Goal: Information Seeking & Learning: Learn about a topic

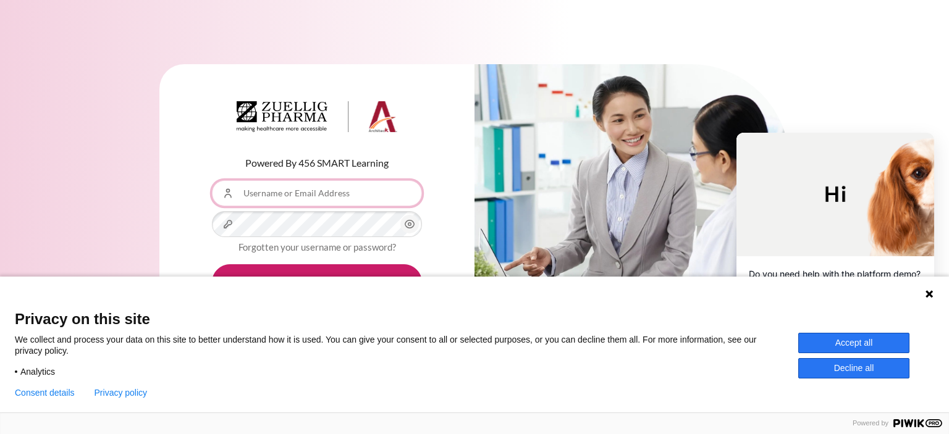
type input "[EMAIL_ADDRESS][DOMAIN_NAME]"
click at [868, 342] on button "Accept all" at bounding box center [853, 343] width 111 height 20
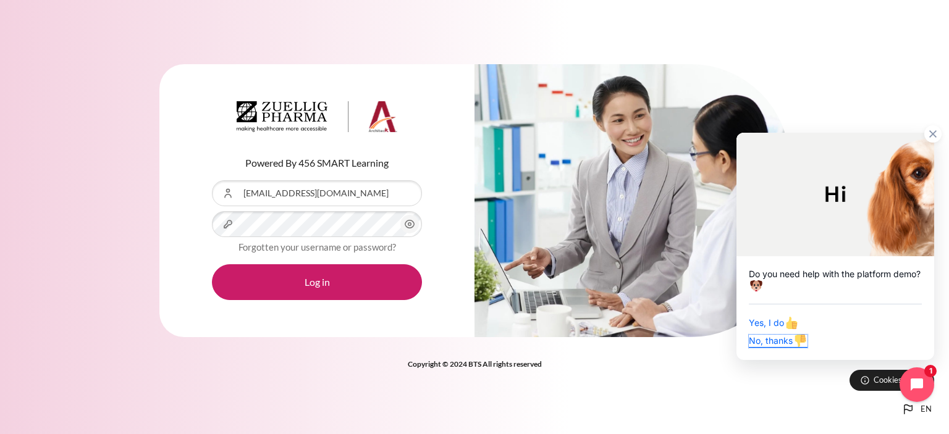
click at [765, 343] on span "No, thanks" at bounding box center [778, 341] width 59 height 11
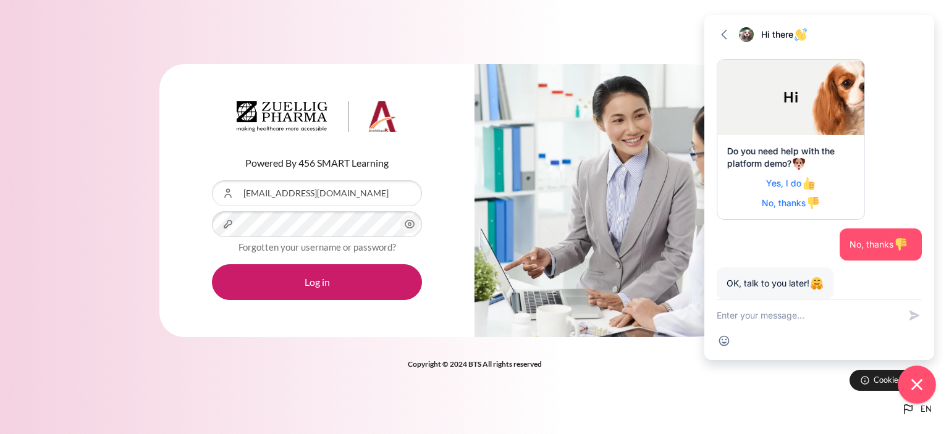
click at [913, 383] on icon "Close chat widget" at bounding box center [917, 385] width 19 height 19
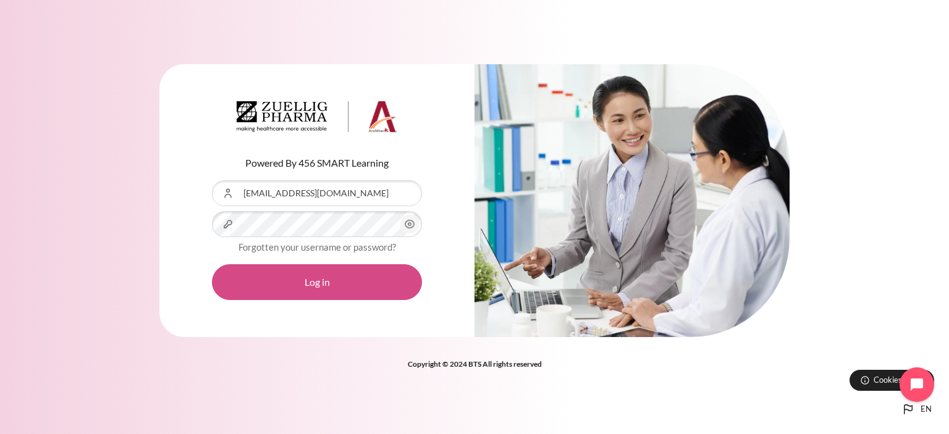
click at [316, 281] on button "Log in" at bounding box center [317, 282] width 210 height 36
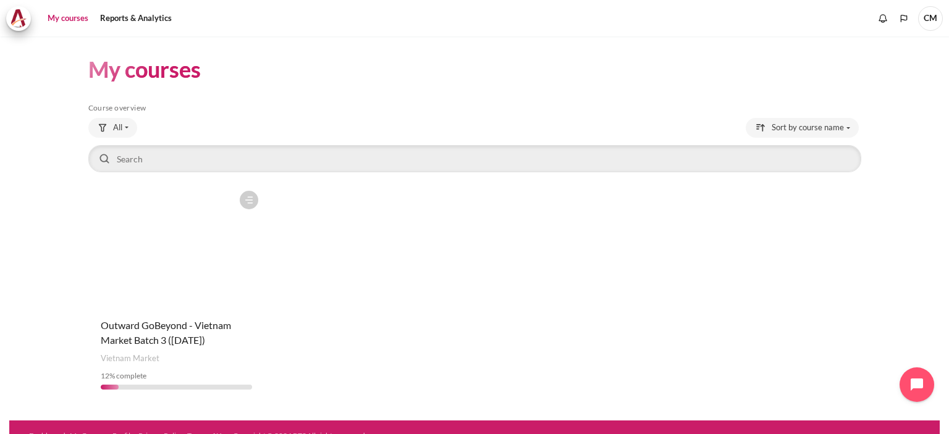
click at [188, 256] on figure "Content" at bounding box center [176, 247] width 177 height 124
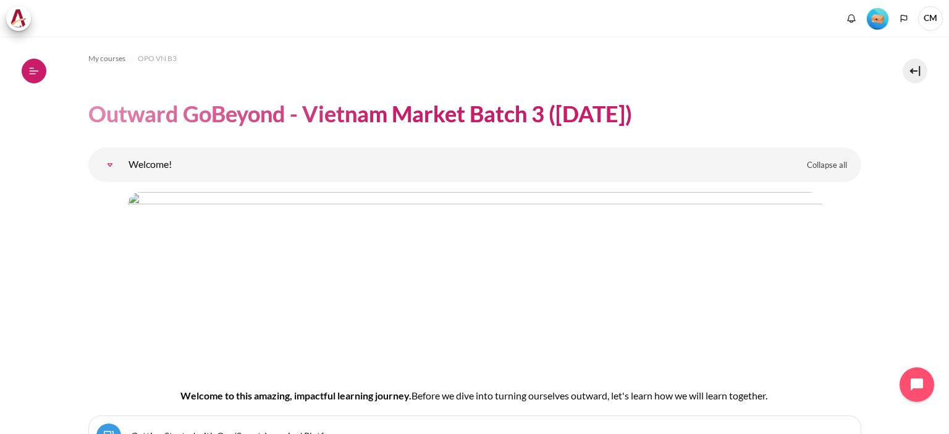
click at [28, 69] on icon at bounding box center [33, 71] width 11 height 11
click at [31, 74] on icon at bounding box center [33, 74] width 7 height 1
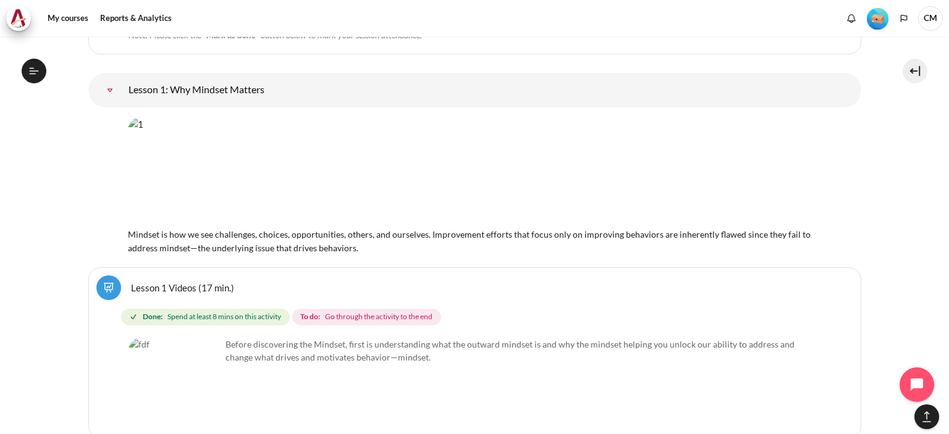
scroll to position [2197, 0]
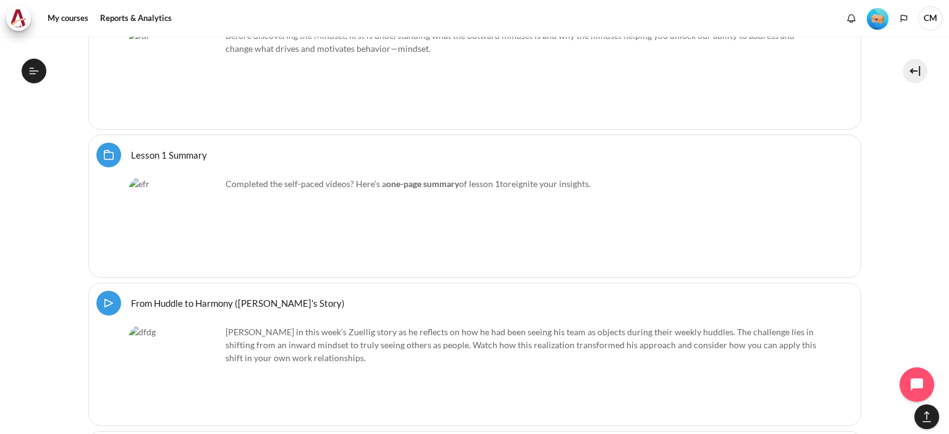
click at [131, 297] on link "From Huddle to Harmony (Khoo Ghi Peng's Story) Video Time" at bounding box center [238, 303] width 214 height 12
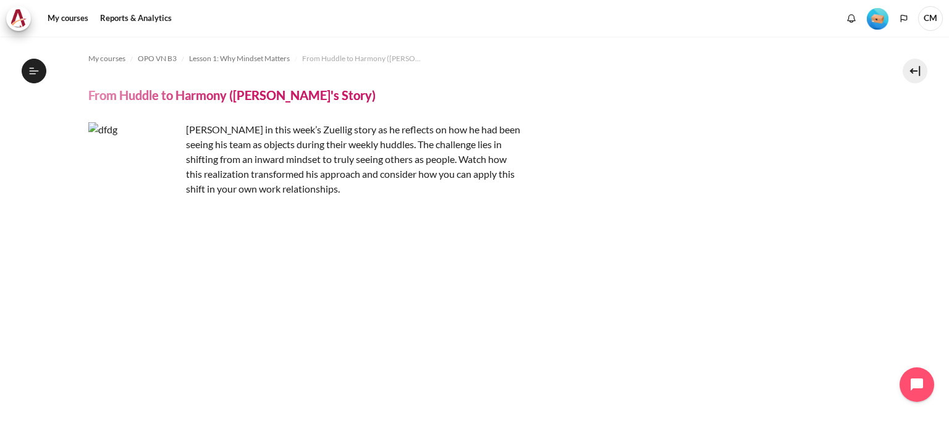
click at [417, 143] on p "Join Khoo Ghi Peng in this week’s Zuellig story as he reflects on how he had be…" at bounding box center [304, 159] width 433 height 74
click at [417, 144] on p "[PERSON_NAME] in this week’s Zuellig story as he reflects on how he had been se…" at bounding box center [304, 159] width 433 height 74
copy p "huddles"
drag, startPoint x: 264, startPoint y: 153, endPoint x: 274, endPoint y: 158, distance: 11.6
click at [264, 153] on p "[PERSON_NAME] in this week’s Zuellig story as he reflects on how he had been se…" at bounding box center [304, 159] width 433 height 74
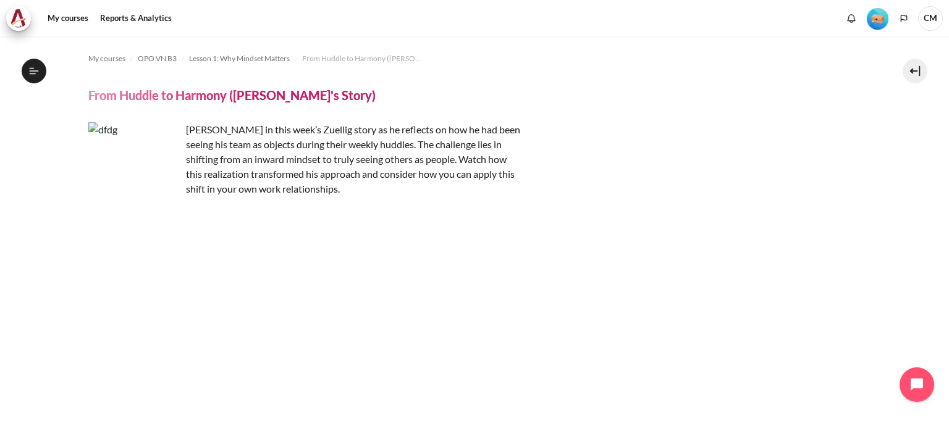
drag, startPoint x: 444, startPoint y: 140, endPoint x: 379, endPoint y: 196, distance: 85.5
click at [379, 196] on p "Join Khoo Ghi Peng in this week’s Zuellig story as he reflects on how he had be…" at bounding box center [304, 159] width 433 height 74
copy p "The challenge lies in shifting from an inward mindset to truly seeing others as…"
click at [643, 167] on div "Join Khoo Ghi Peng in this week’s Zuellig story as he reflects on how he had be…" at bounding box center [474, 159] width 773 height 74
click at [908, 72] on button at bounding box center [915, 71] width 25 height 25
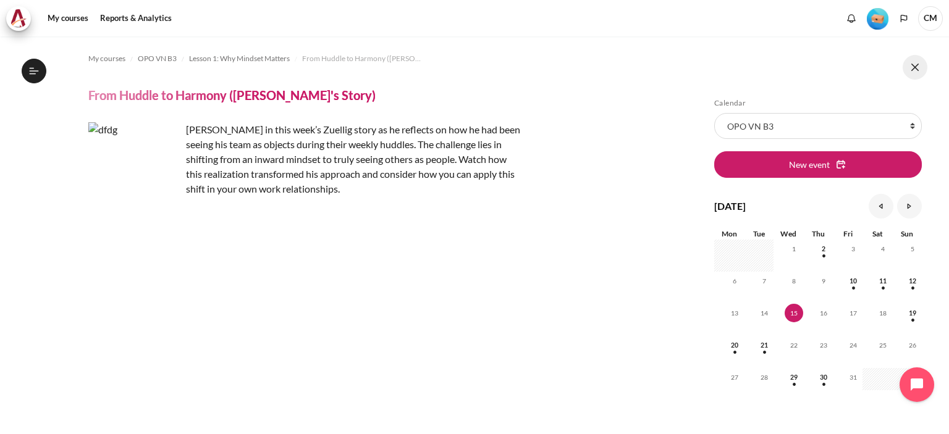
click at [908, 72] on button at bounding box center [915, 67] width 25 height 25
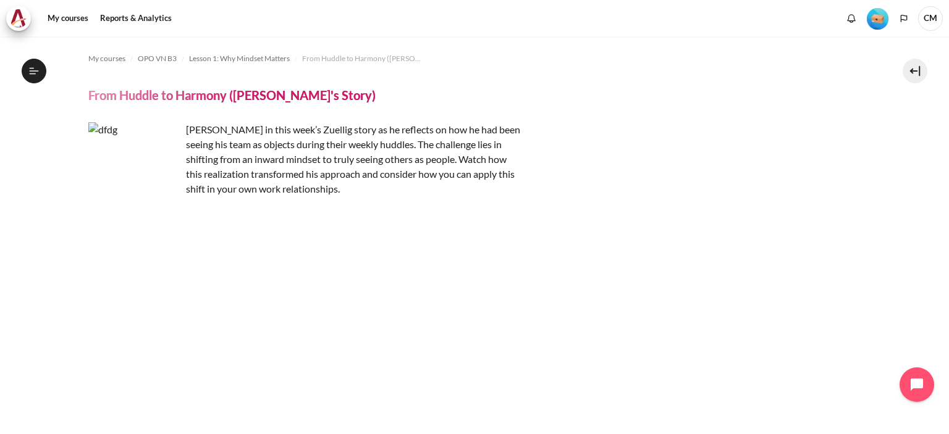
click at [690, 148] on div "Join Khoo Ghi Peng in this week’s Zuellig story as he reflects on how he had be…" at bounding box center [474, 159] width 773 height 74
click at [342, 59] on span "From Huddle to Harmony ([PERSON_NAME]'s Story)" at bounding box center [364, 58] width 124 height 11
click at [215, 59] on span "Lesson 1: Why Mindset Matters" at bounding box center [239, 58] width 101 height 11
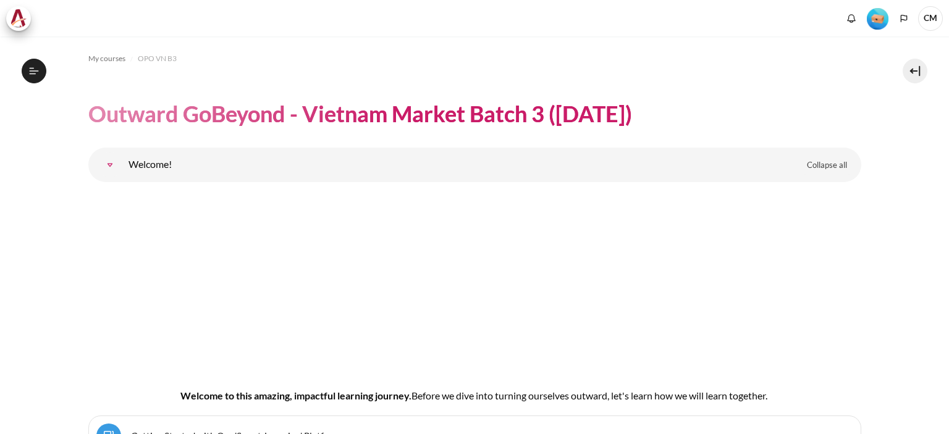
scroll to position [1840, 0]
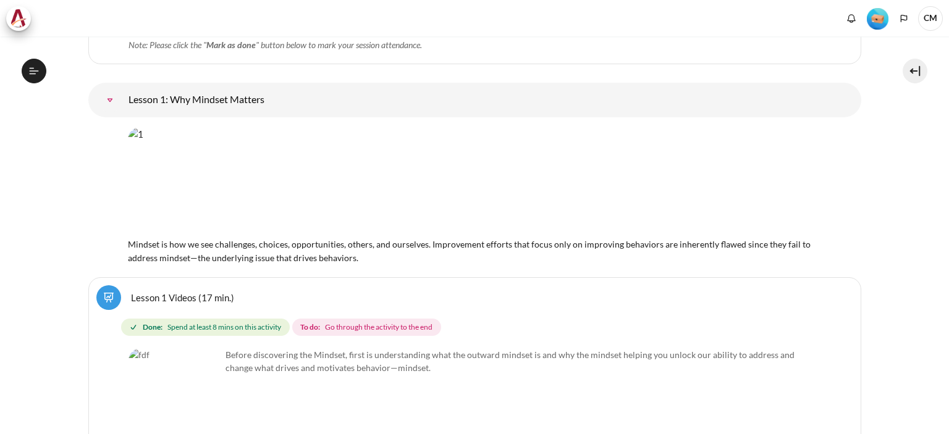
click at [386, 322] on span "Go through the activity to the end" at bounding box center [379, 327] width 108 height 11
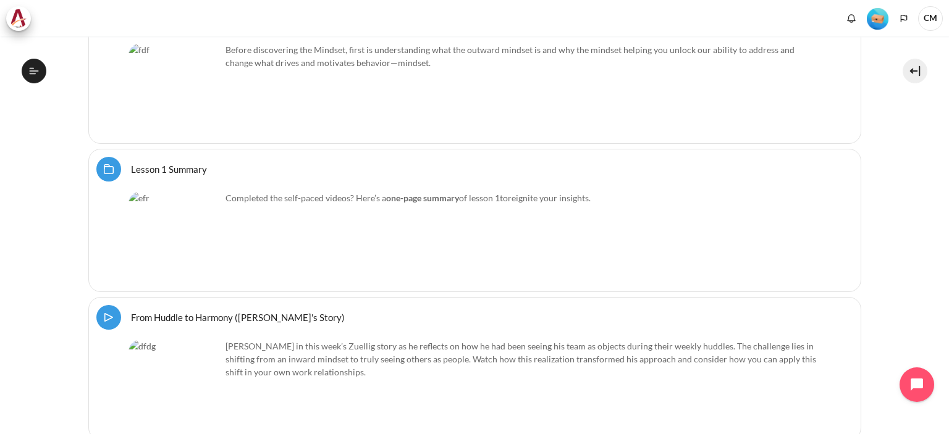
scroll to position [2458, 0]
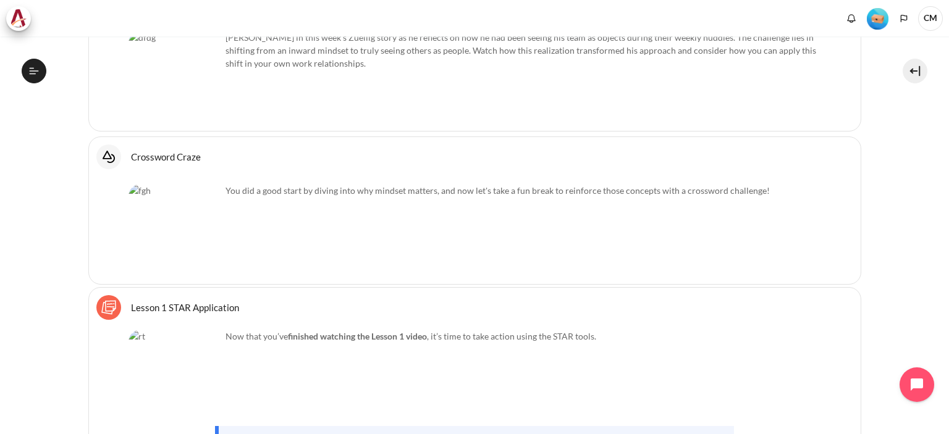
click at [185, 221] on img "Content" at bounding box center [175, 230] width 93 height 93
click at [255, 185] on span "You did a good start by diving into why mindset matters, and now let's take a f…" at bounding box center [498, 190] width 544 height 11
drag, startPoint x: 252, startPoint y: 176, endPoint x: 409, endPoint y: 182, distance: 157.1
click at [404, 184] on p "You did a good start by diving into why mindset matters, and now let's take a f…" at bounding box center [475, 190] width 693 height 13
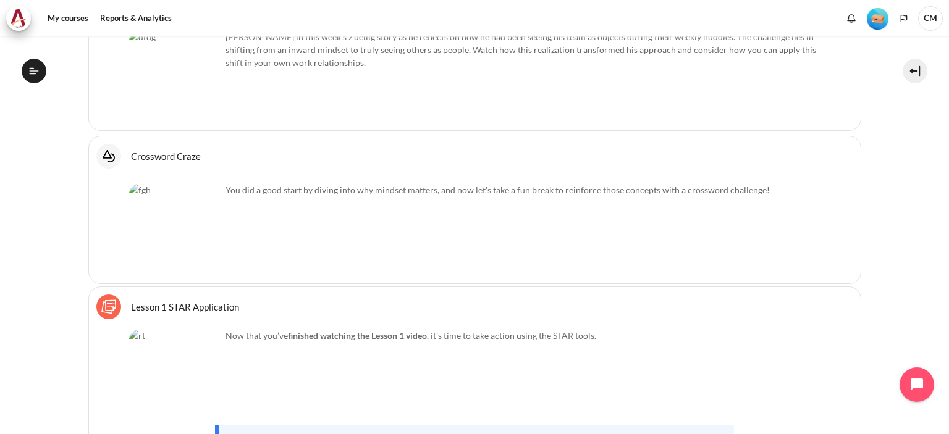
click at [451, 184] on p "You did a good start by diving into why mindset matters, and now let's take a f…" at bounding box center [475, 190] width 693 height 13
click at [547, 184] on p "You did a good start by diving into why mindset matters, and now let's take a f…" at bounding box center [475, 190] width 693 height 13
drag, startPoint x: 544, startPoint y: 180, endPoint x: 602, endPoint y: 180, distance: 57.5
click at [601, 184] on p "You did a good start by diving into why mindset matters, and now let's take a f…" at bounding box center [475, 190] width 693 height 13
click at [608, 184] on div "You did a good start by diving into why mindset matters, and now let's take a f…" at bounding box center [475, 199] width 693 height 31
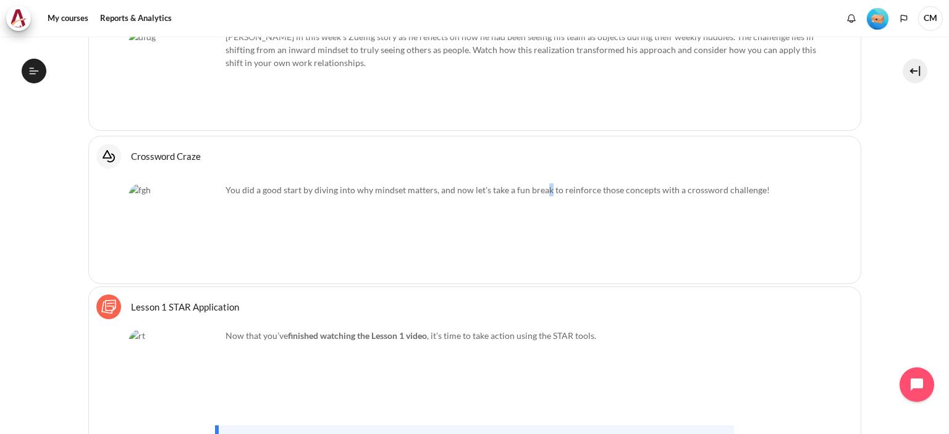
click at [545, 185] on span "You did a good start by diving into why mindset matters, and now let's take a f…" at bounding box center [498, 190] width 544 height 11
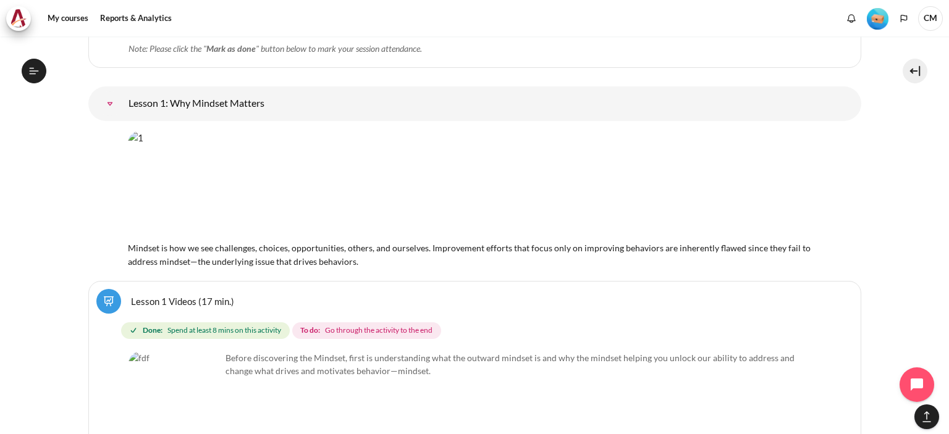
scroll to position [2184, 0]
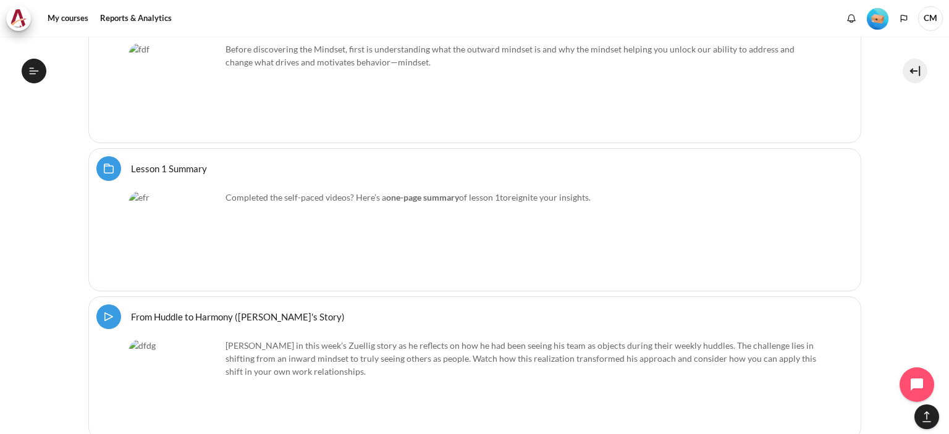
click at [350, 191] on p "Completed the self-paced videos? Here’s a one-page summary of lesson 1 to reign…" at bounding box center [475, 197] width 693 height 13
click at [162, 205] on img "Content" at bounding box center [175, 237] width 93 height 93
click at [451, 192] on strong "one-page summary" at bounding box center [422, 197] width 73 height 11
click at [459, 192] on strong "one-page summary" at bounding box center [422, 197] width 73 height 11
click at [131, 163] on link "Lesson 1 Summary Folder" at bounding box center [169, 169] width 76 height 12
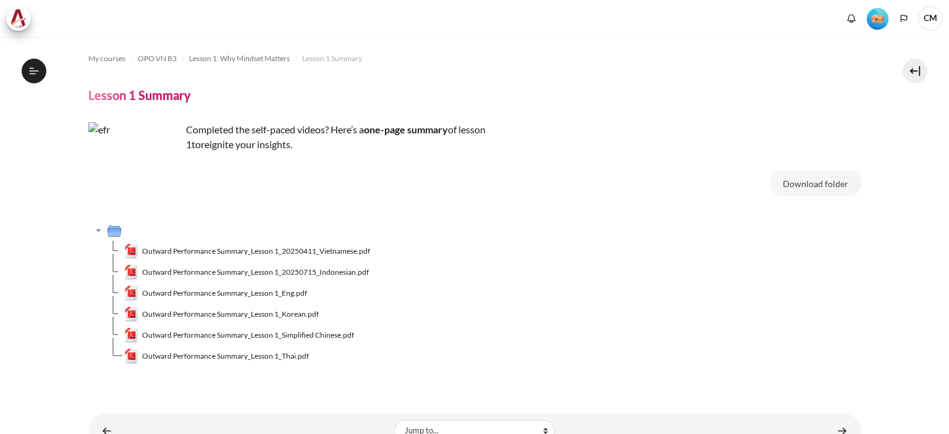
scroll to position [89, 0]
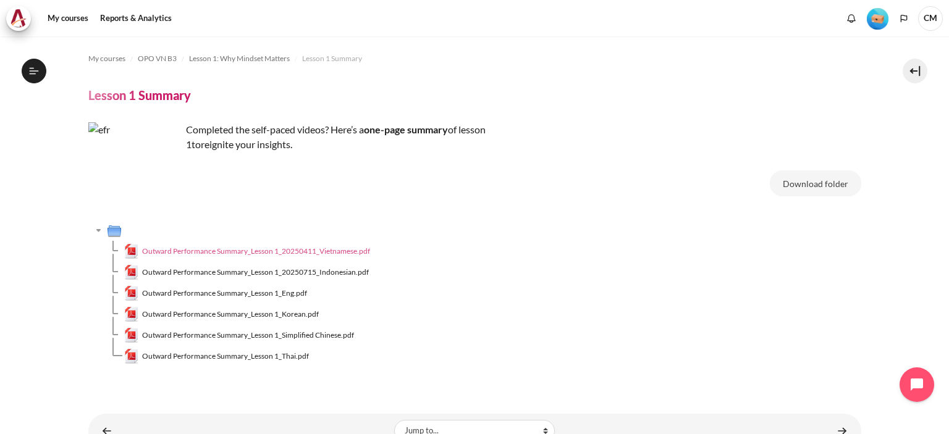
click at [243, 253] on span "Outward Performance Summary_Lesson 1_20250411_Vietnamese.pdf" at bounding box center [256, 251] width 228 height 11
click at [280, 294] on span "Outward Performance Summary_Lesson 1_Eng.pdf" at bounding box center [224, 293] width 165 height 11
click at [534, 258] on td "Outward Performance Summary_Lesson 1_20250411_Vietnamese.pdf" at bounding box center [492, 251] width 737 height 21
click at [330, 252] on span "Outward Performance Summary_Lesson 1_20250411_Vietnamese.pdf" at bounding box center [256, 251] width 228 height 11
click at [253, 294] on span "Outward Performance Summary_Lesson 1_Eng.pdf" at bounding box center [224, 293] width 165 height 11
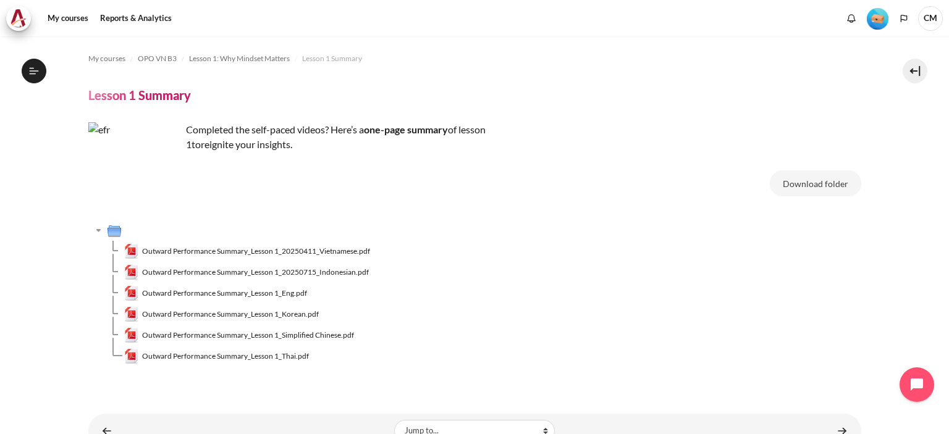
click at [601, 238] on td "Content" at bounding box center [484, 230] width 755 height 21
click at [32, 74] on icon at bounding box center [33, 71] width 11 height 11
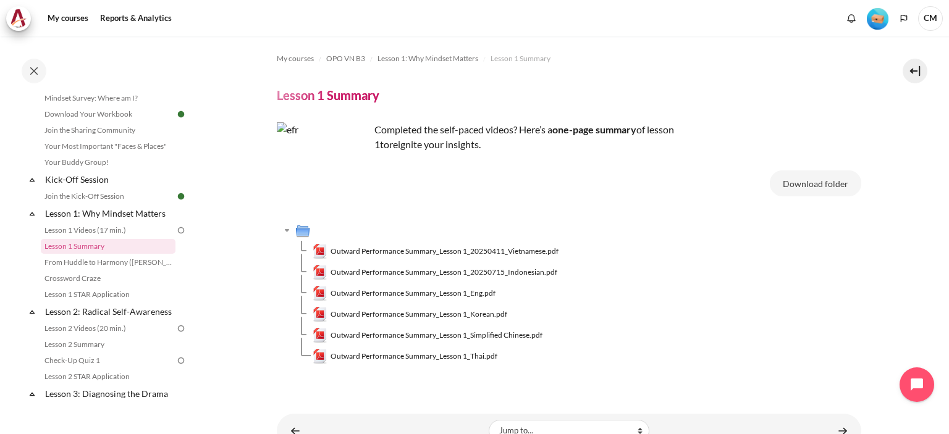
click at [791, 237] on td "Content" at bounding box center [578, 230] width 566 height 21
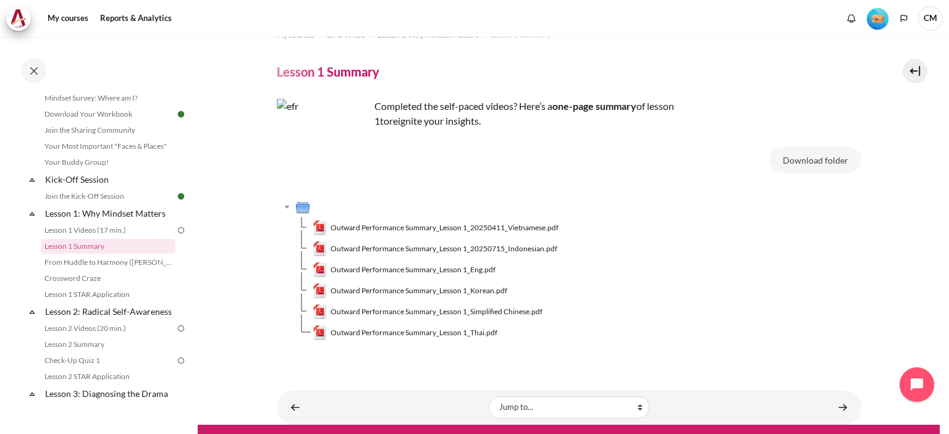
scroll to position [44, 0]
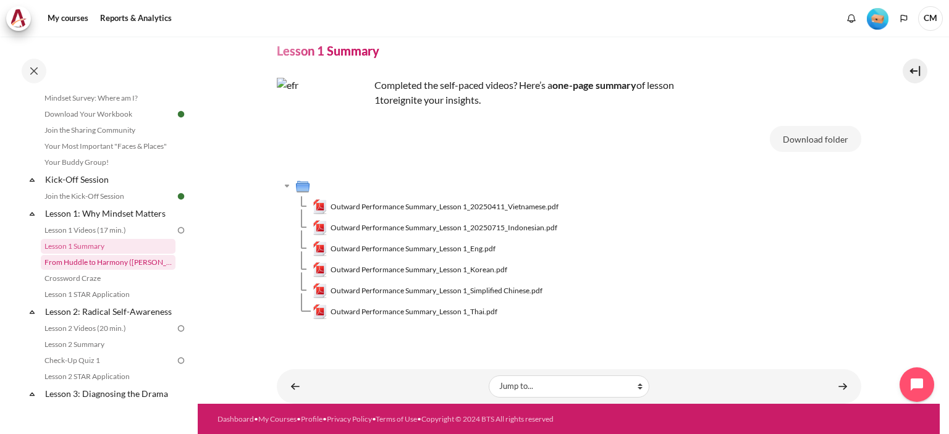
click at [104, 261] on link "From Huddle to Harmony ([PERSON_NAME]'s Story)" at bounding box center [108, 262] width 135 height 15
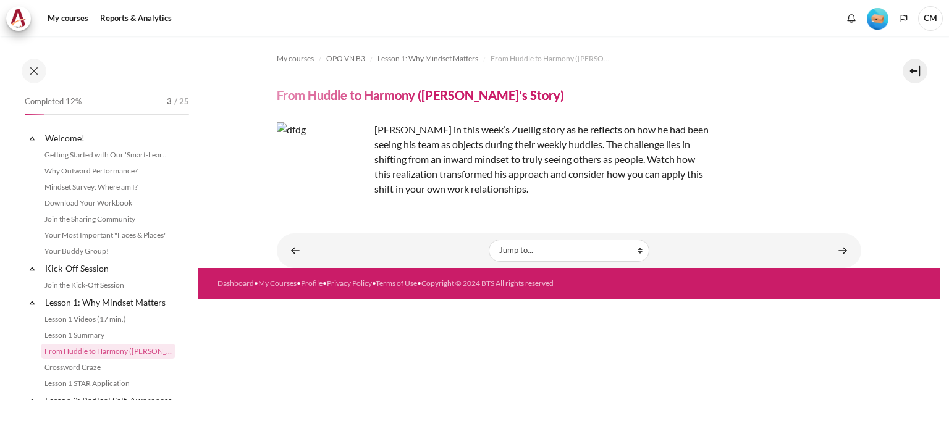
scroll to position [105, 0]
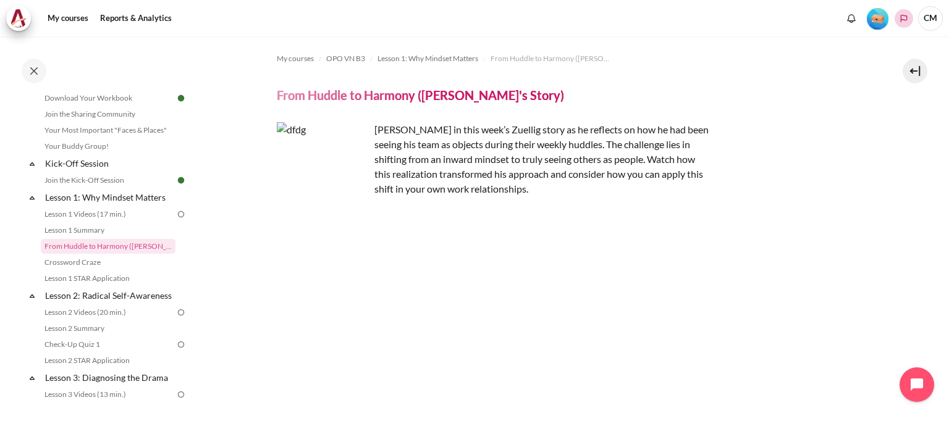
click at [905, 17] on icon "Languages" at bounding box center [904, 19] width 10 height 10
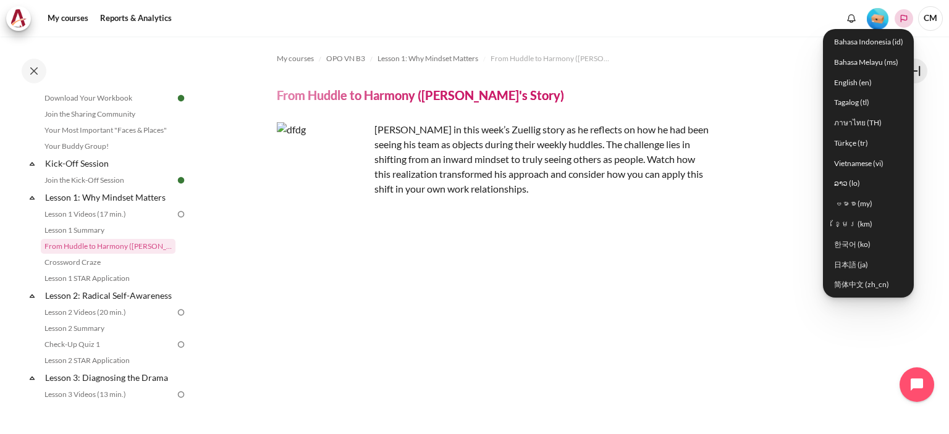
click at [903, 17] on icon "Languages" at bounding box center [904, 19] width 10 height 10
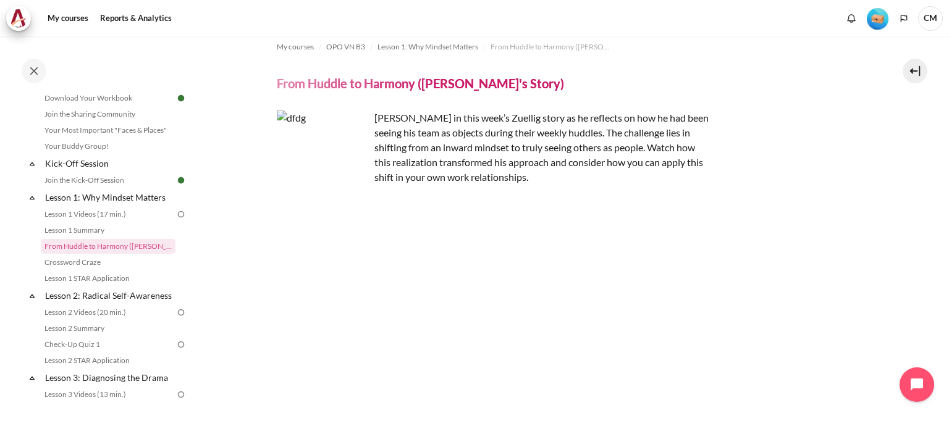
scroll to position [0, 0]
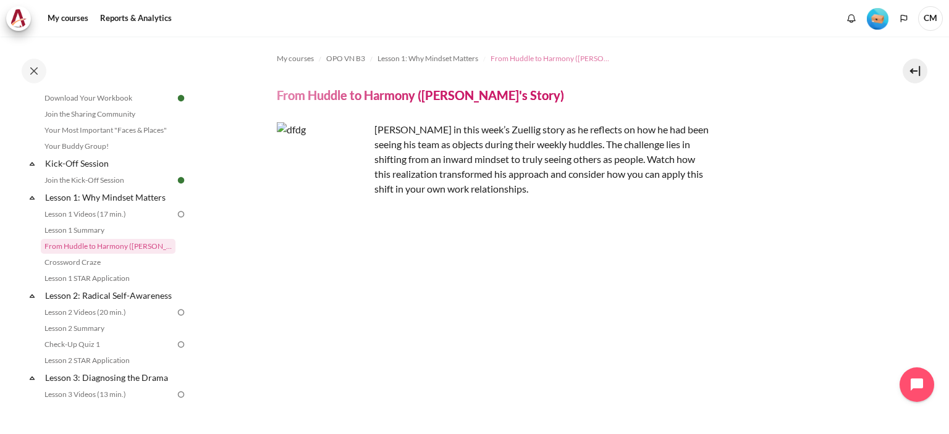
click at [541, 60] on span "From Huddle to Harmony ([PERSON_NAME]'s Story)" at bounding box center [553, 58] width 124 height 11
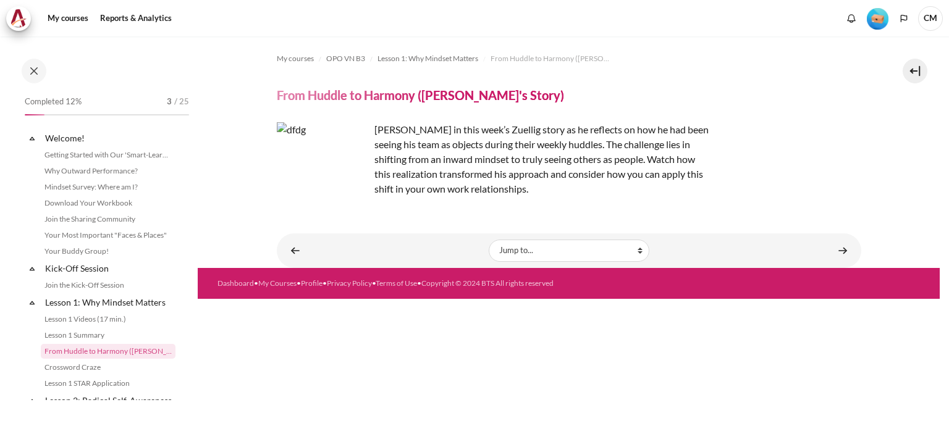
scroll to position [105, 0]
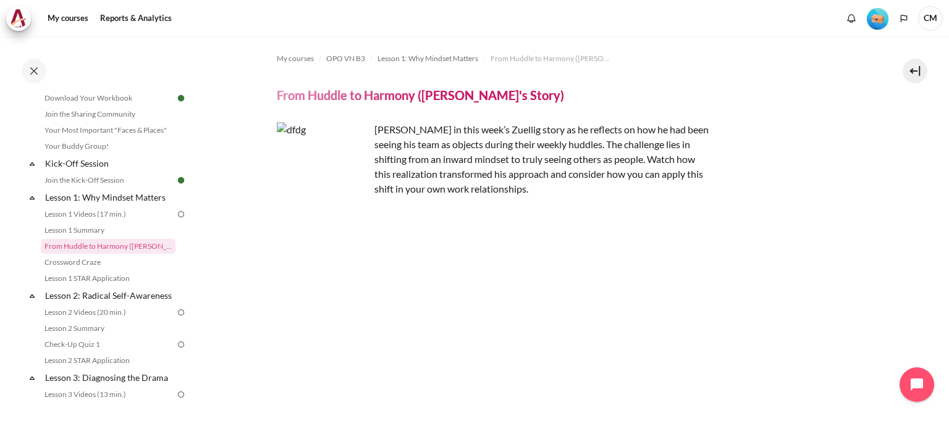
click at [353, 194] on img "Content" at bounding box center [323, 168] width 93 height 93
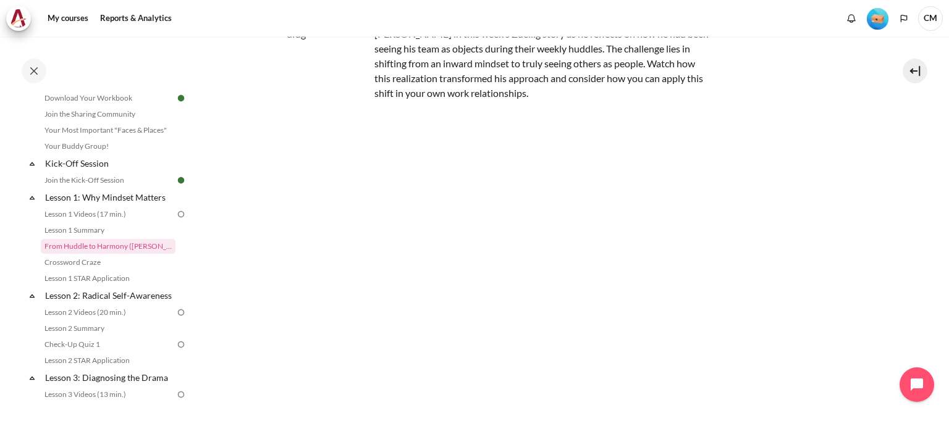
scroll to position [96, 0]
click at [70, 263] on link "Crossword Craze" at bounding box center [108, 262] width 135 height 15
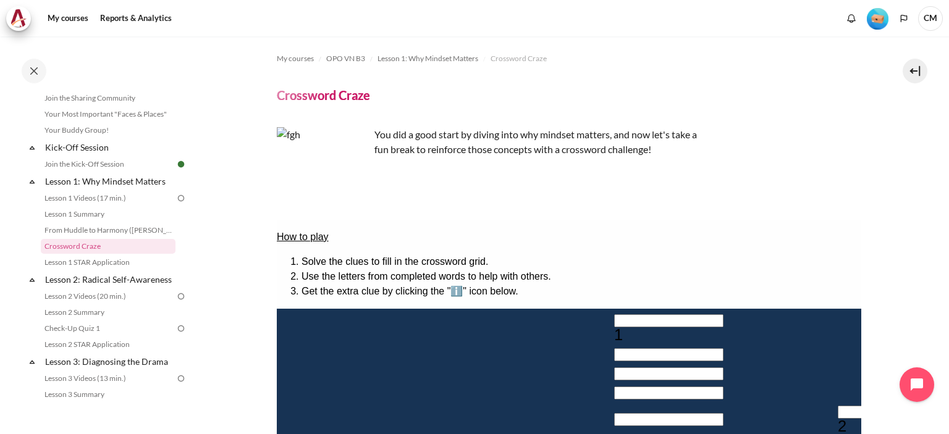
click at [342, 197] on img "Content" at bounding box center [323, 173] width 93 height 93
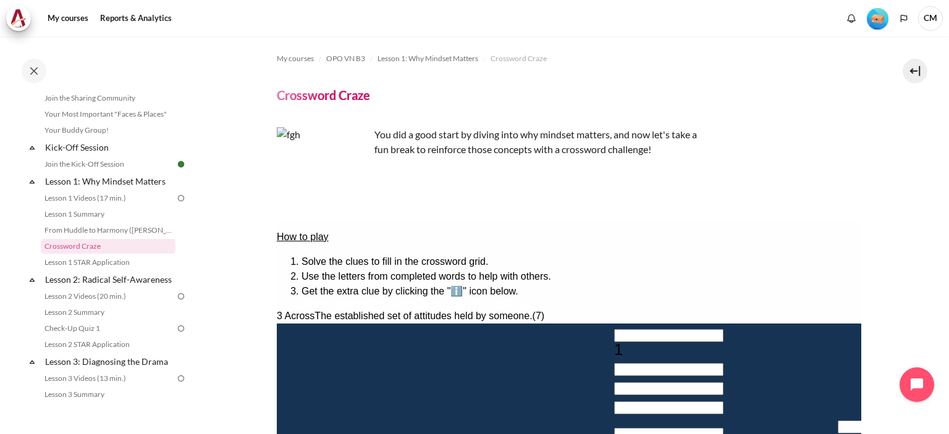
copy span "attitudes"
click at [447, 181] on div "My courses OPO VN B3 Lesson 1: Why Mindset Matters Crossword Craze Crossword Cr…" at bounding box center [569, 386] width 585 height 701
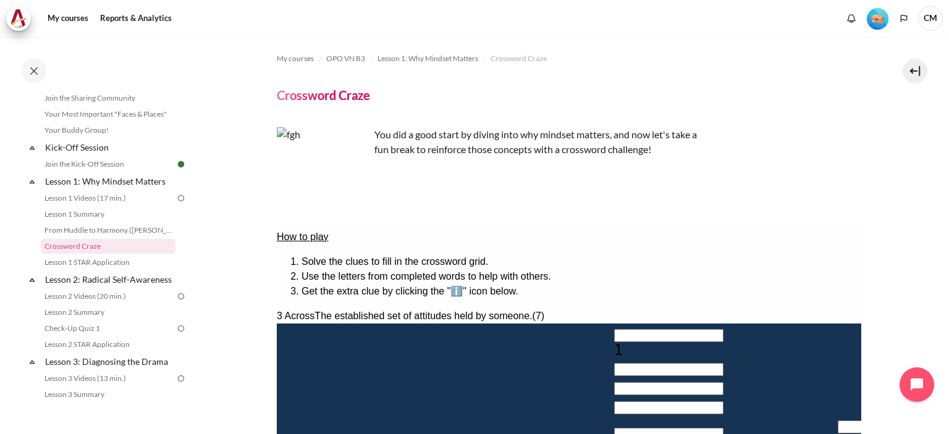
scroll to position [309, 0]
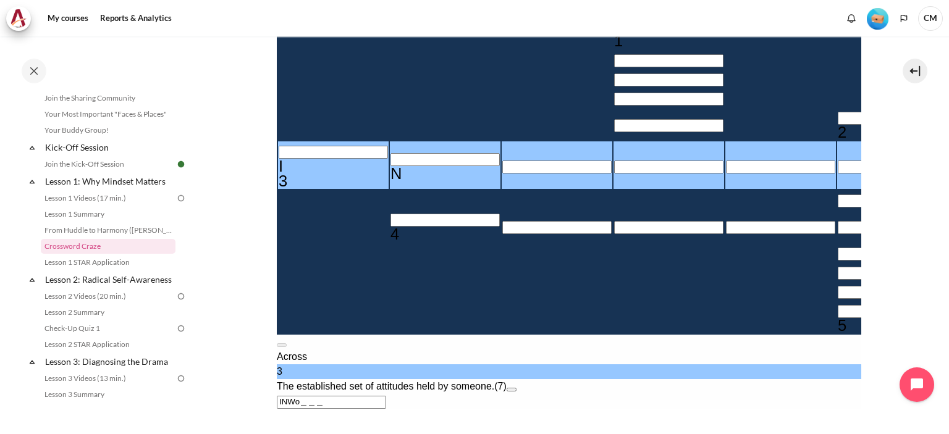
type input "INWO＿＿＿"
type input "＿＿＿＿＿O"
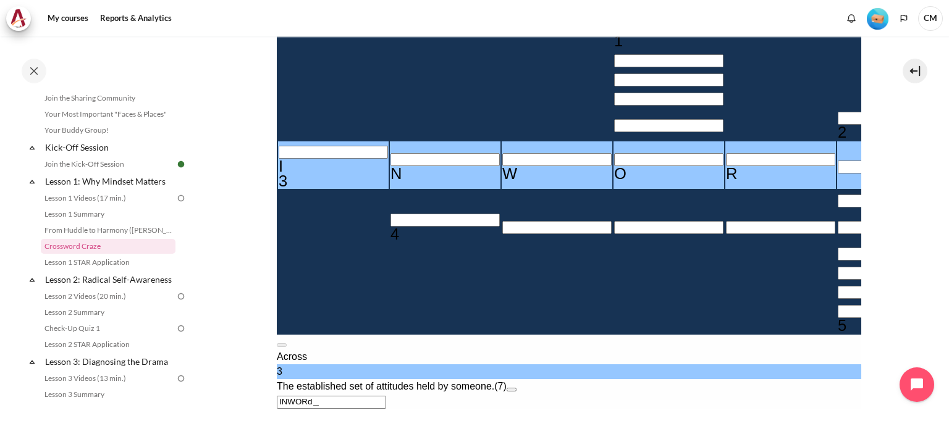
type input "INWORD＿"
type input "＿D＿＿＿＿＿＿"
type input "INWOR＿＿"
type input "＿＿＿＿＿＿＿＿"
type input "INW＿＿＿＿"
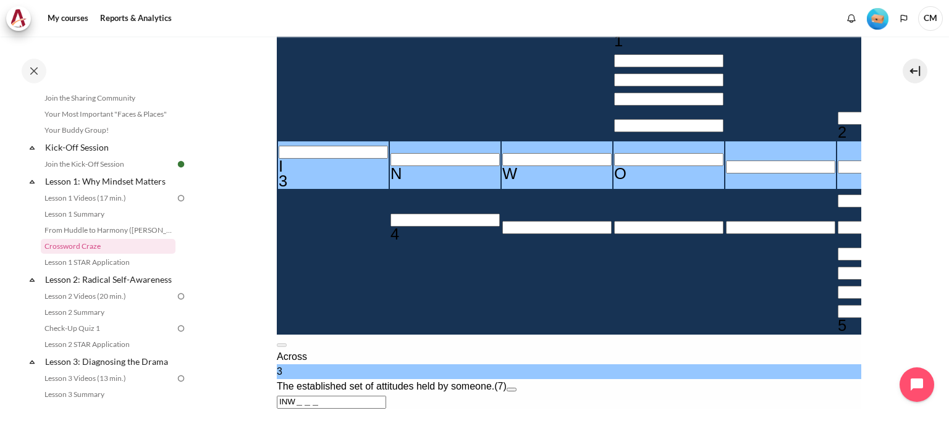
type input "＿＿＿＿＿＿"
type input "INWA＿＿＿"
type input "＿＿＿＿＿A"
type input "INWARD＿"
type input "＿D＿＿＿＿＿＿"
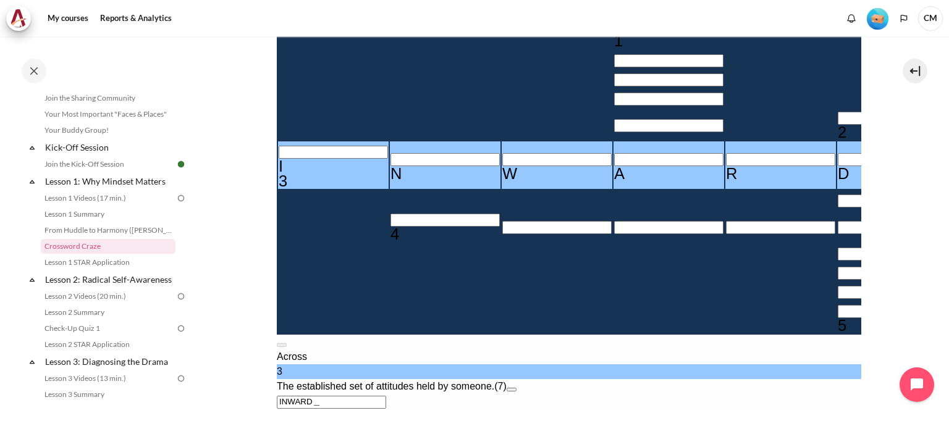
scroll to position [0, 0]
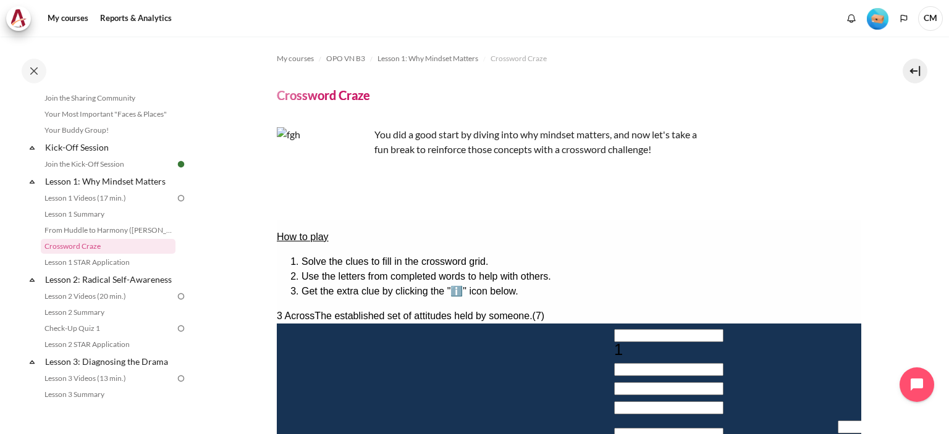
type input "INWAR＿＿"
type input "＿＿＿＿＿＿＿＿"
type input "INW＿＿＿＿"
type input "＿＿＿＿＿＿"
type input "MIND＿＿＿"
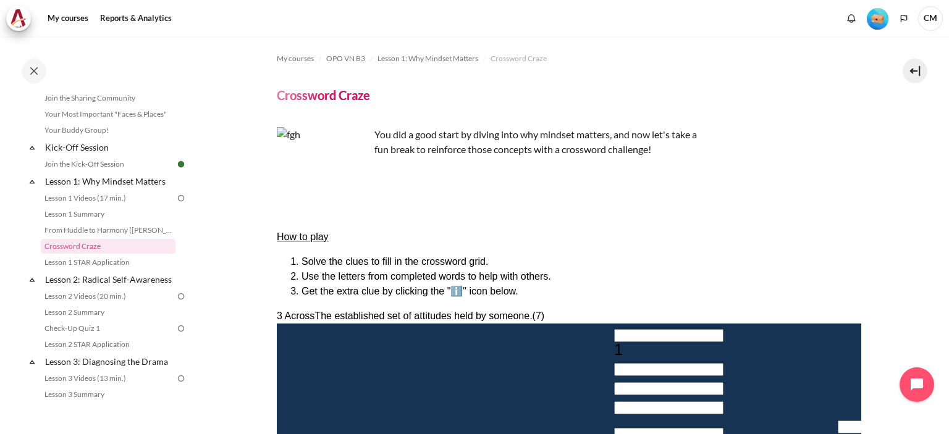
type input "＿＿＿＿＿D"
type input "MINDSE＿"
type input "＿E＿＿＿＿＿＿"
type input "MINDSET"
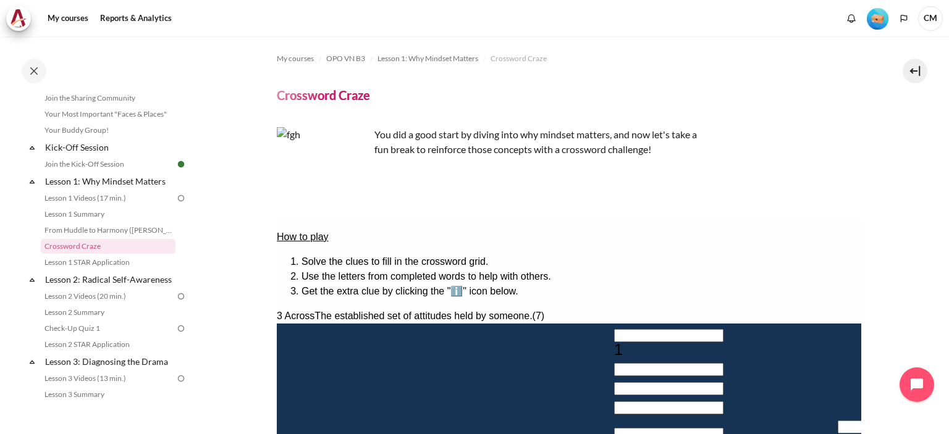
copy span "established"
click at [240, 184] on section "My courses OPO VN B3 Lesson 1: Why Mindset Matters Crossword Craze Crossword Cr…" at bounding box center [569, 413] width 742 height 754
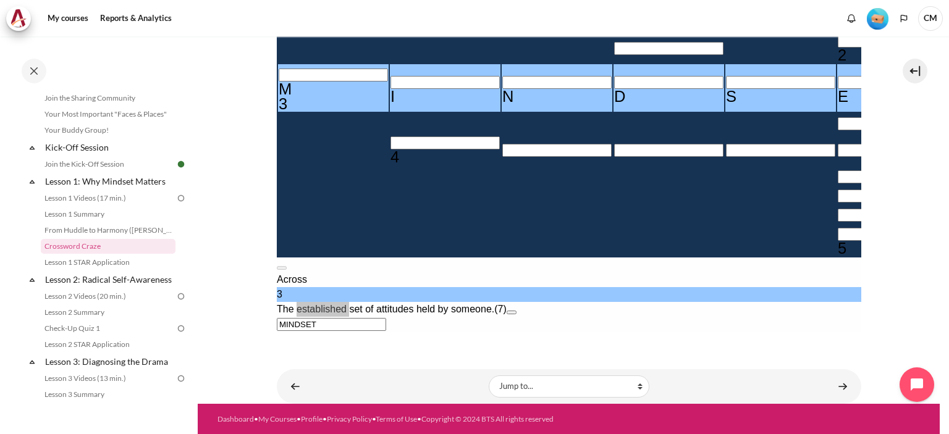
scroll to position [77, 0]
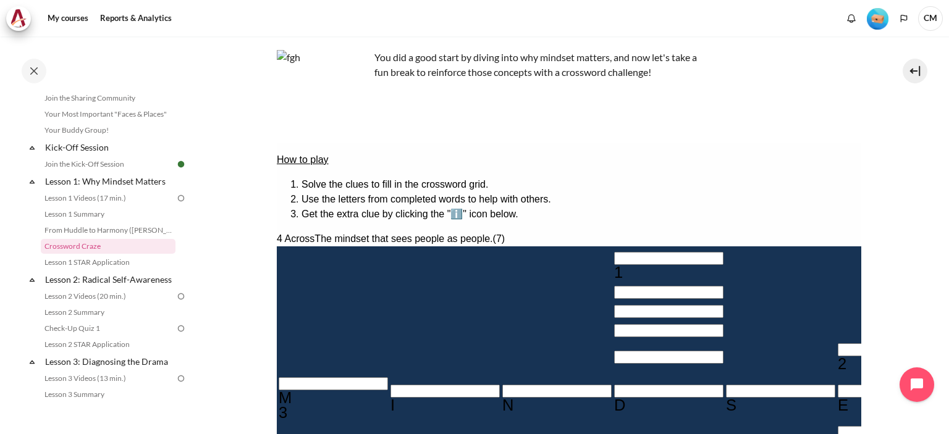
type input "OUTWA＿＿"
type input "＿E＿A＿＿＿＿"
type input "OUTWARD"
type input "R＿＿＿＿＿＿"
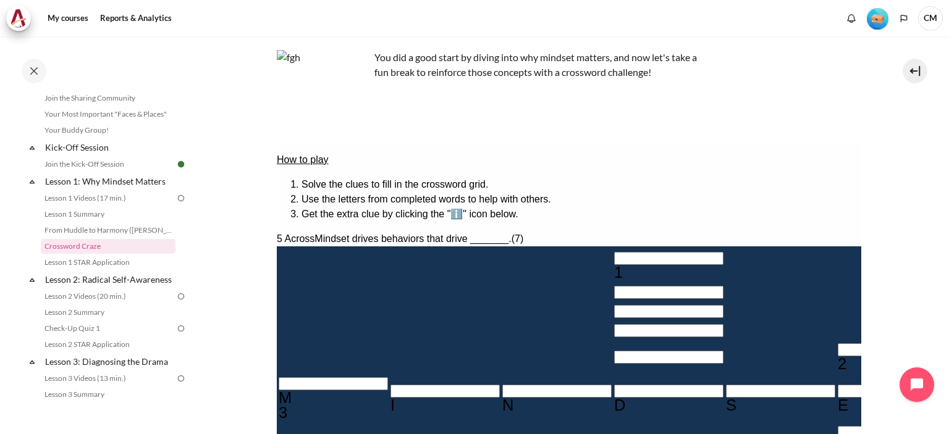
type input "＿E＿A＿＿＿R"
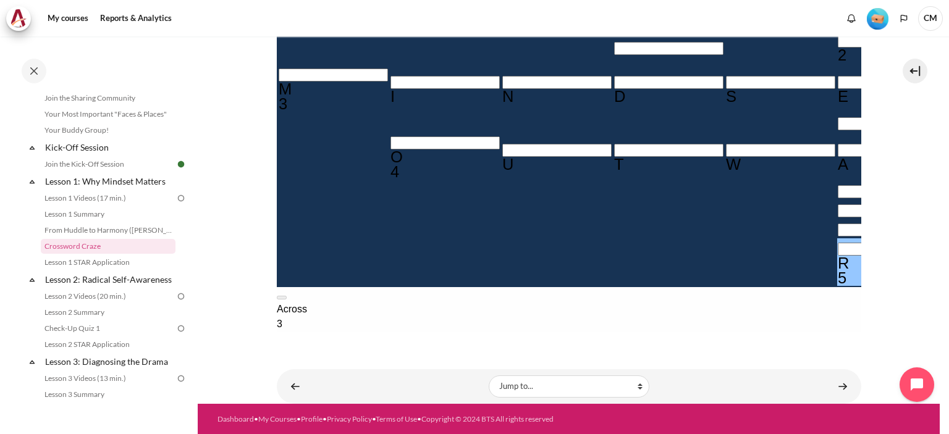
type input "RESULTS"
click at [719, 302] on div "Across 3 The established set of attitudes held by someone. (7) MINDSET 4 The mi…" at bounding box center [568, 428] width 585 height 252
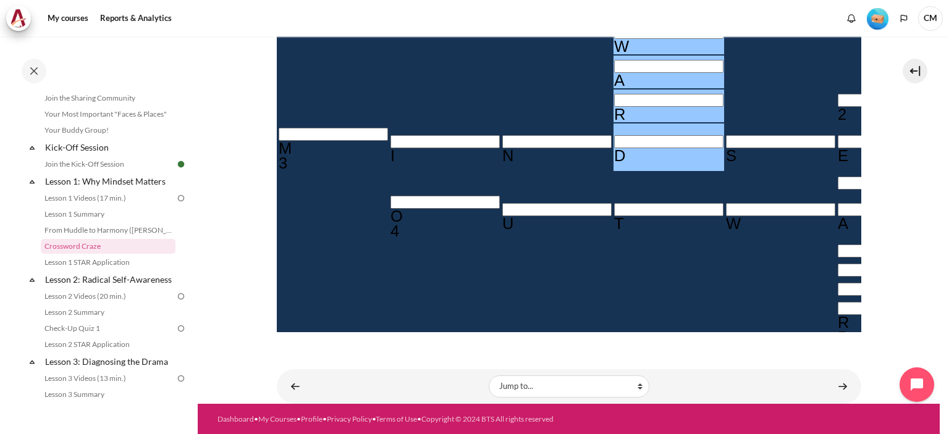
type input "INWARD"
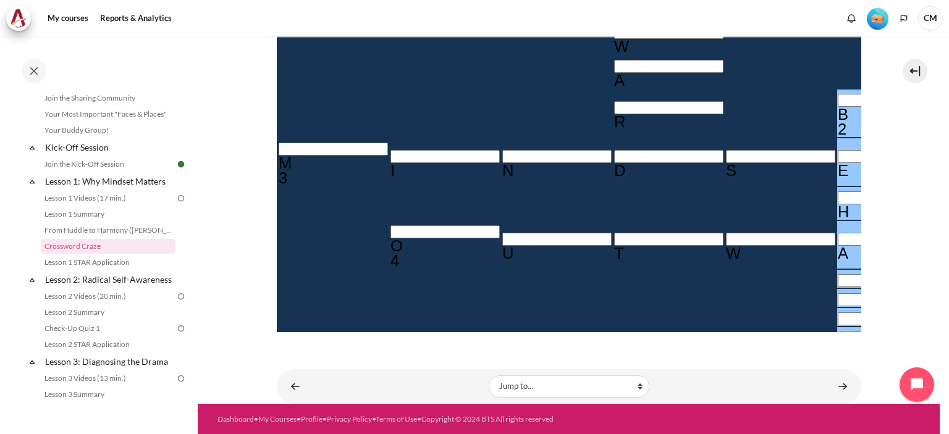
type input "BEHAVIOR"
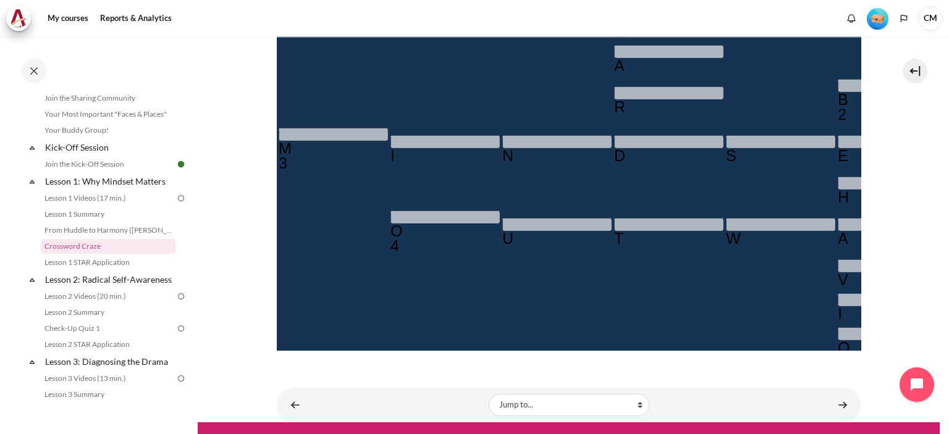
scroll to position [77, 0]
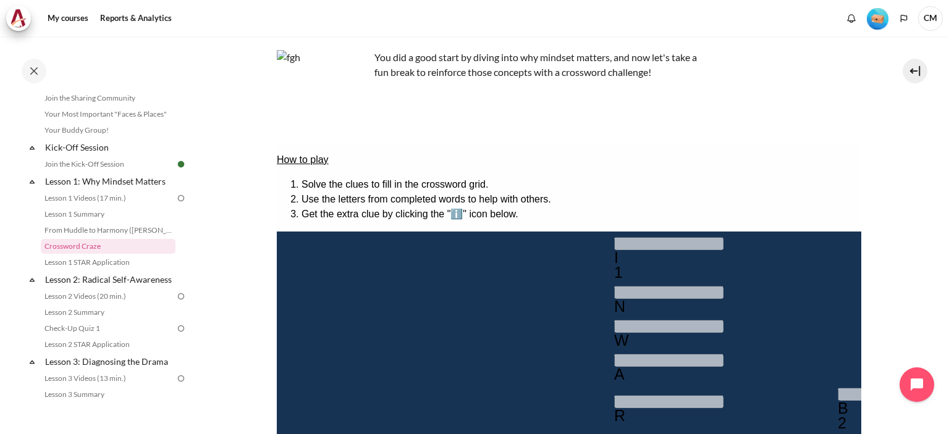
click at [313, 161] on u "How to play" at bounding box center [302, 159] width 52 height 11
click at [333, 95] on img "Content" at bounding box center [323, 96] width 93 height 93
click at [315, 109] on img "Content" at bounding box center [323, 96] width 93 height 93
click at [648, 120] on div "Content" at bounding box center [569, 389] width 585 height 542
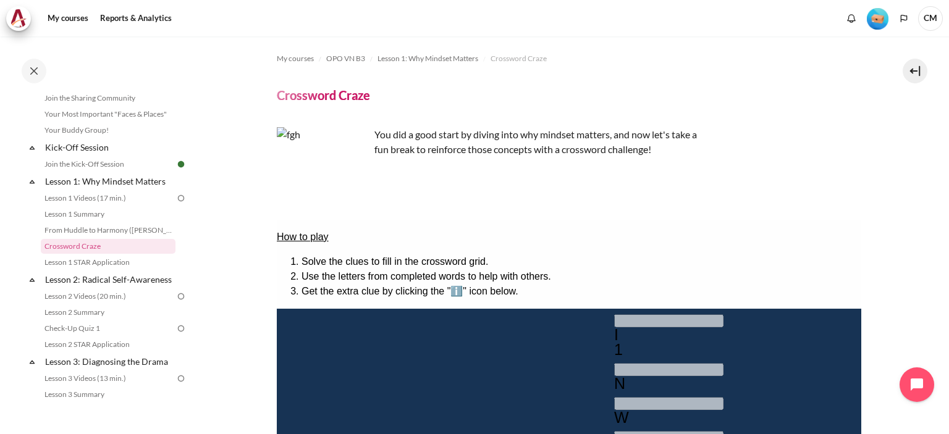
click at [329, 116] on div "My courses OPO VN B3 Lesson 1: Why Mindset Matters Crossword Craze Crossword Cr…" at bounding box center [569, 395] width 585 height 719
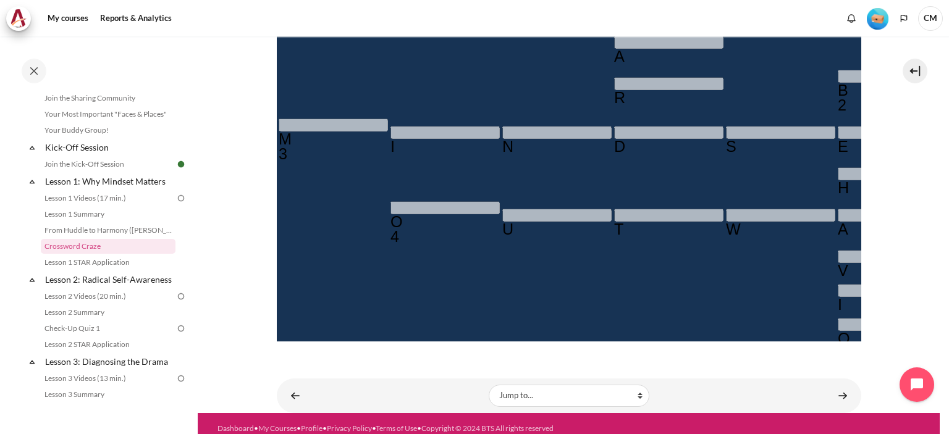
scroll to position [405, 0]
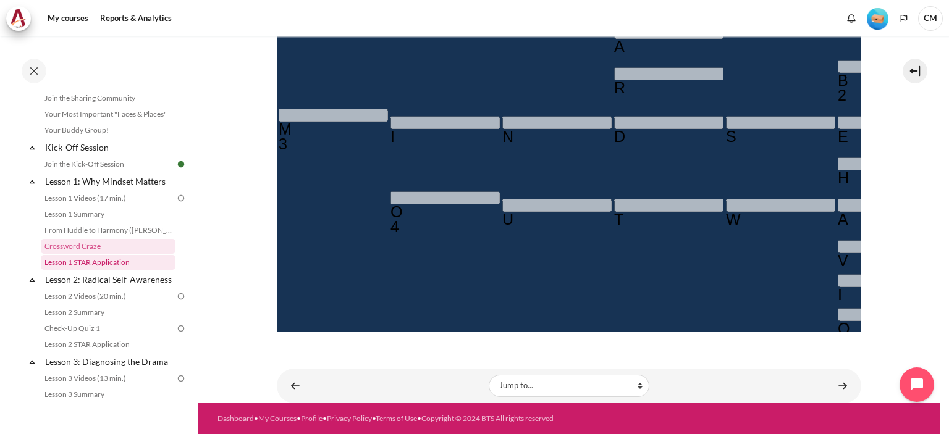
click at [96, 266] on link "Lesson 1 STAR Application" at bounding box center [108, 262] width 135 height 15
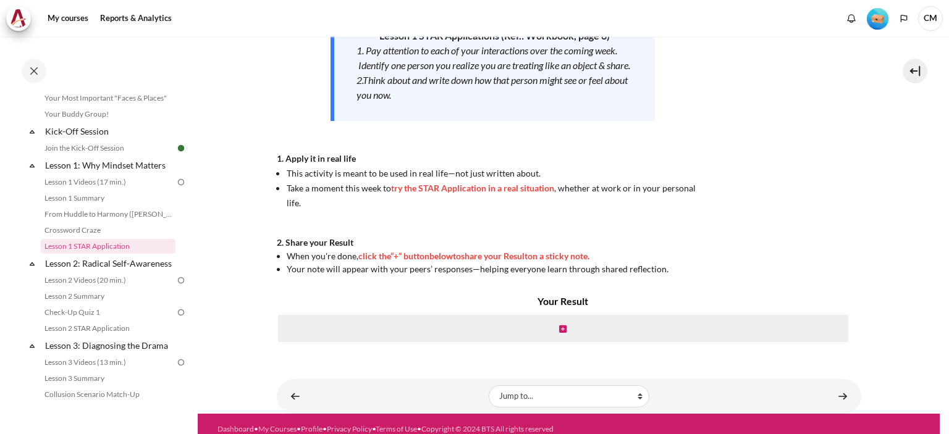
scroll to position [237, 0]
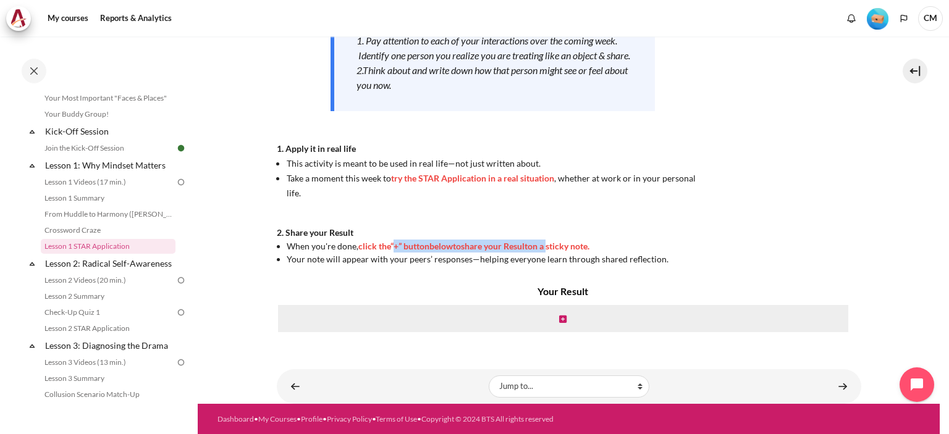
drag, startPoint x: 393, startPoint y: 243, endPoint x: 590, endPoint y: 245, distance: 197.1
click at [581, 244] on strong "click the “+” button below to share your Result on a sticky note." at bounding box center [473, 246] width 231 height 11
click at [611, 247] on li "When you're done, click the “+” button below to share your Result on a sticky n…" at bounding box center [498, 246] width 423 height 13
click at [97, 288] on link "Lesson 2 Videos (20 min.)" at bounding box center [108, 280] width 135 height 15
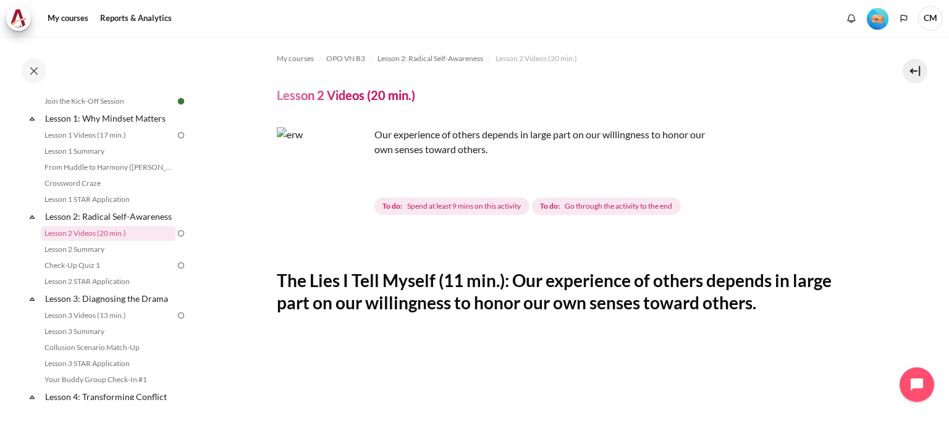
scroll to position [309, 0]
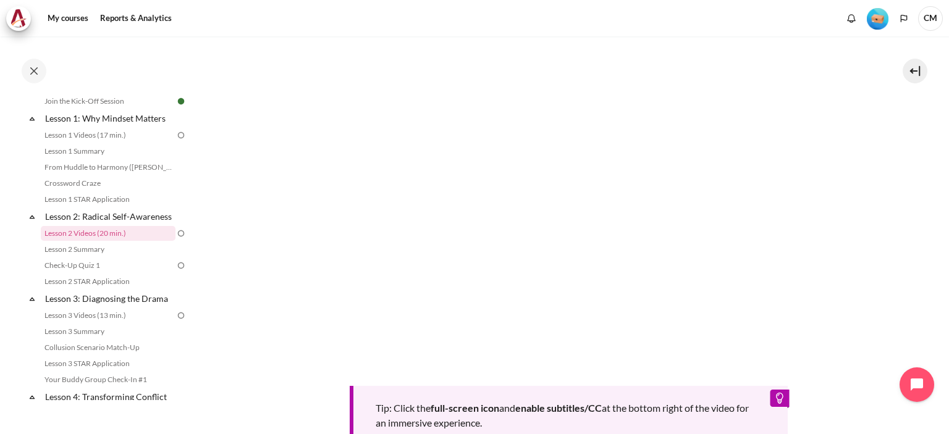
click at [175, 135] on img at bounding box center [180, 135] width 11 height 11
click at [175, 239] on img at bounding box center [180, 233] width 11 height 11
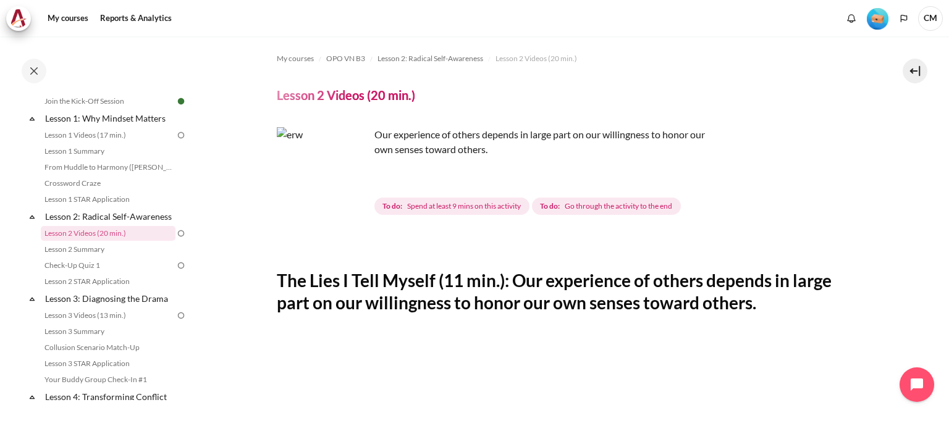
click at [436, 209] on span "Spend at least 9 mins on this activity" at bounding box center [464, 206] width 114 height 11
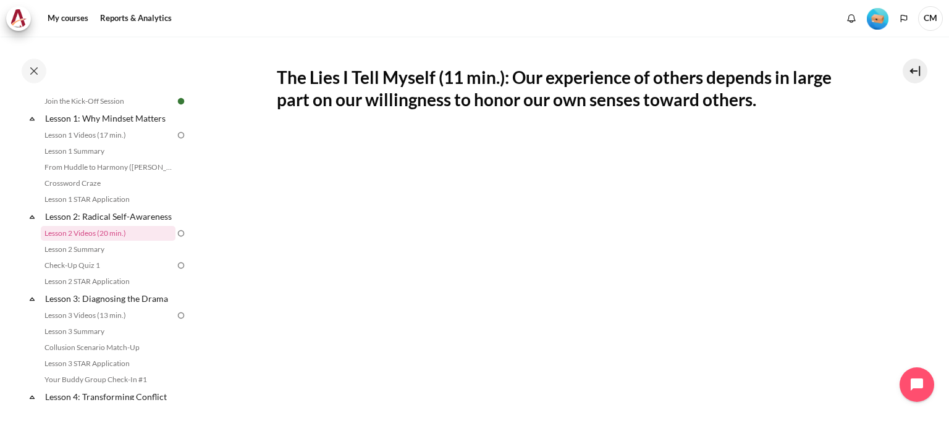
scroll to position [512, 0]
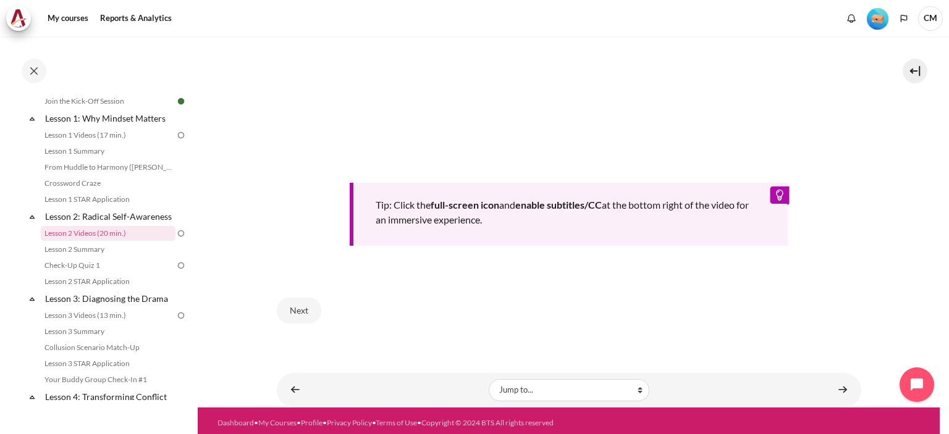
click at [776, 192] on div "Tip: Click the full-screen icon and enable subtitles/CC at the bottom right of …" at bounding box center [569, 214] width 439 height 63
click at [832, 213] on div "Tip: Click the full-screen icon and enable subtitles/CC at the bottom right of …" at bounding box center [569, 34] width 585 height 421
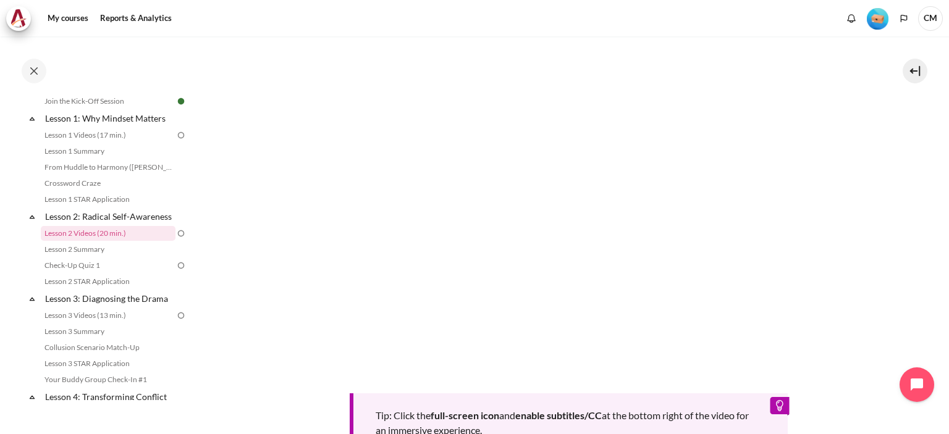
scroll to position [300, 0]
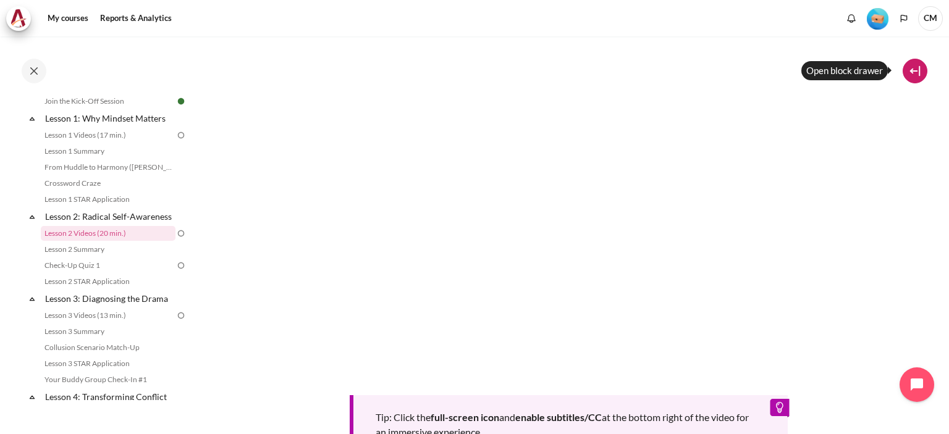
click at [919, 71] on button at bounding box center [915, 71] width 25 height 25
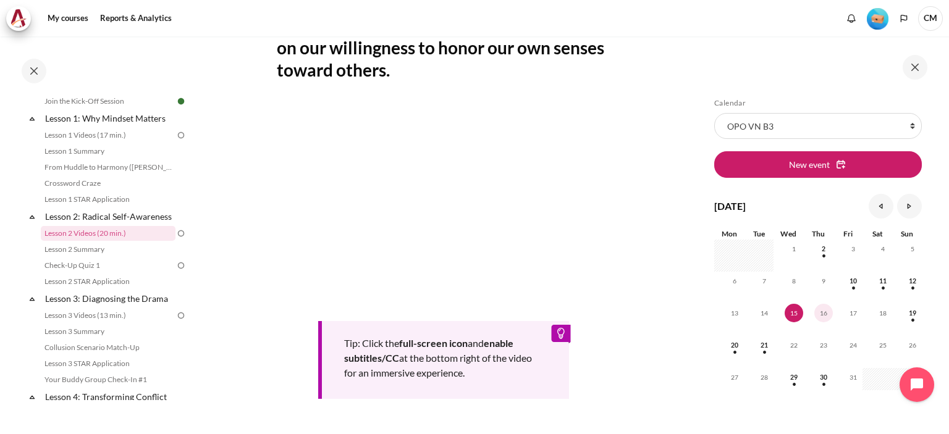
click at [821, 316] on span "16" at bounding box center [823, 313] width 19 height 19
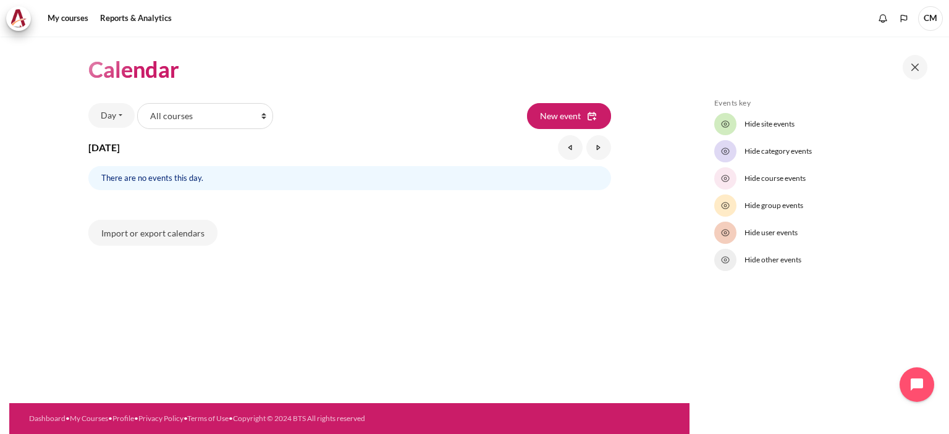
click at [313, 251] on div "Calendar Day Month Day Upcoming events List of courses All courses" at bounding box center [349, 150] width 523 height 228
click at [579, 112] on span "New event" at bounding box center [560, 115] width 41 height 13
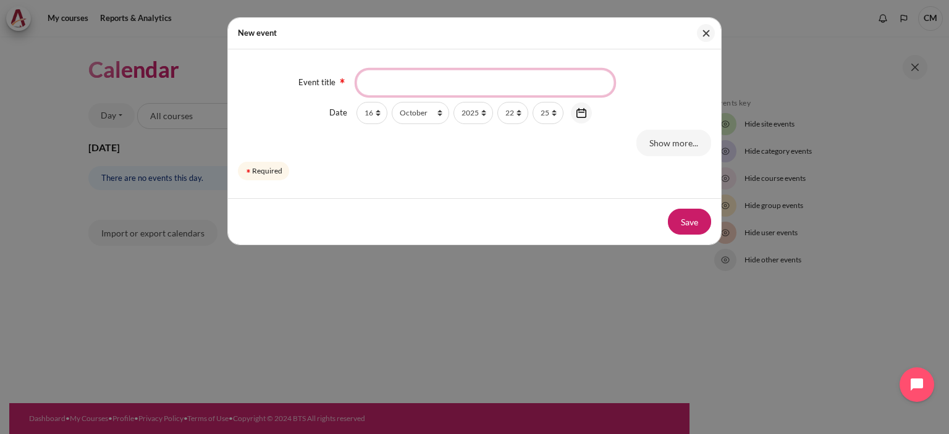
click at [402, 83] on input "Event title" at bounding box center [486, 83] width 258 height 26
click at [657, 148] on link "Show more..." at bounding box center [673, 143] width 75 height 26
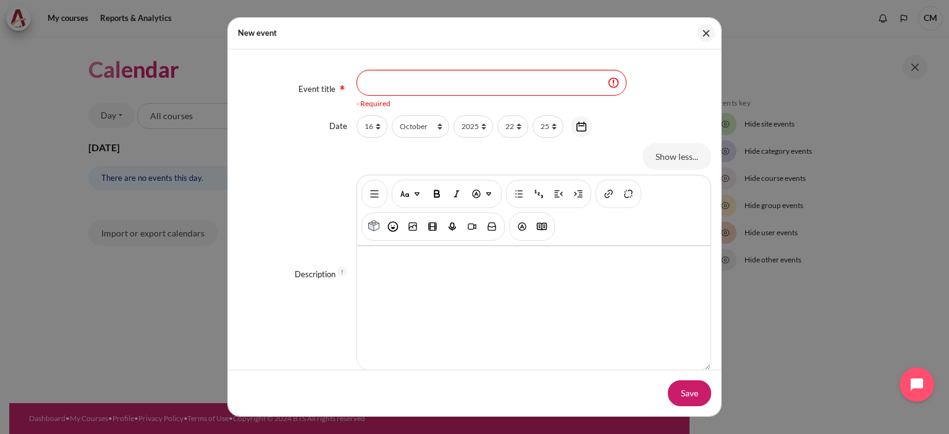
click at [390, 274] on div at bounding box center [534, 309] width 354 height 124
click at [391, 79] on input "Event title" at bounding box center [492, 83] width 270 height 26
type input "Complete lession 2"
click at [687, 391] on button "Save" at bounding box center [689, 394] width 43 height 26
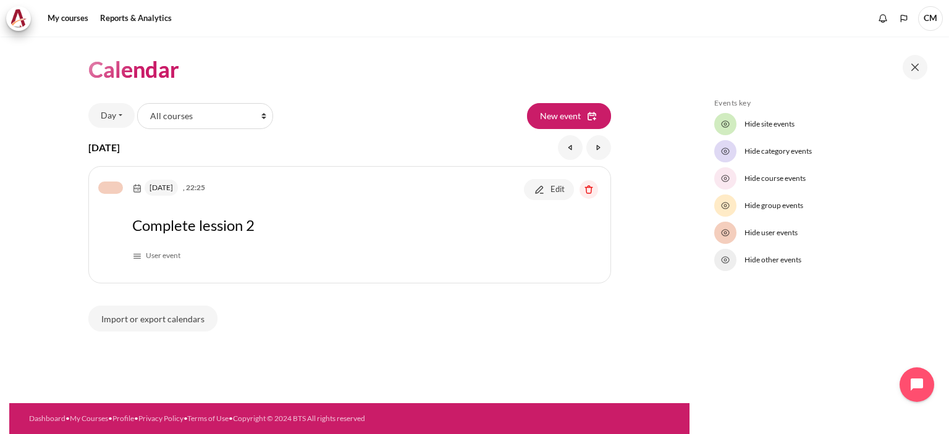
click at [386, 325] on div "Day Month Day Upcoming events List of courses All courses OPO VN B3 New event T…" at bounding box center [349, 217] width 523 height 229
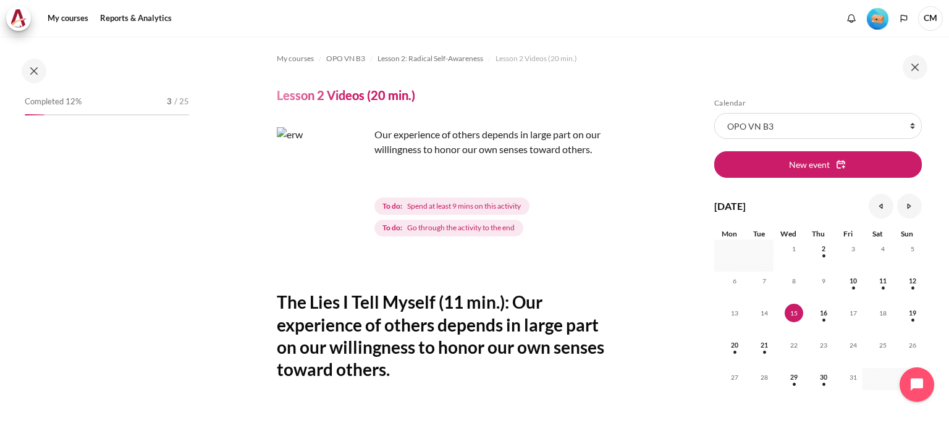
scroll to position [184, 0]
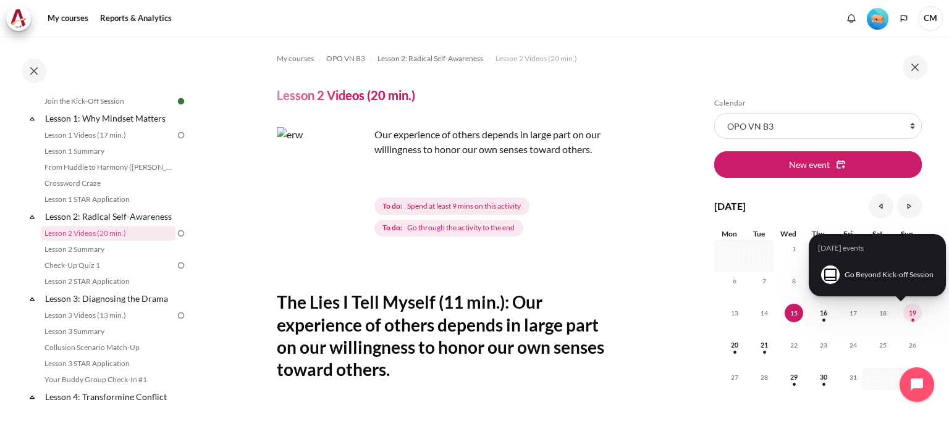
click at [908, 313] on span "19" at bounding box center [912, 313] width 19 height 19
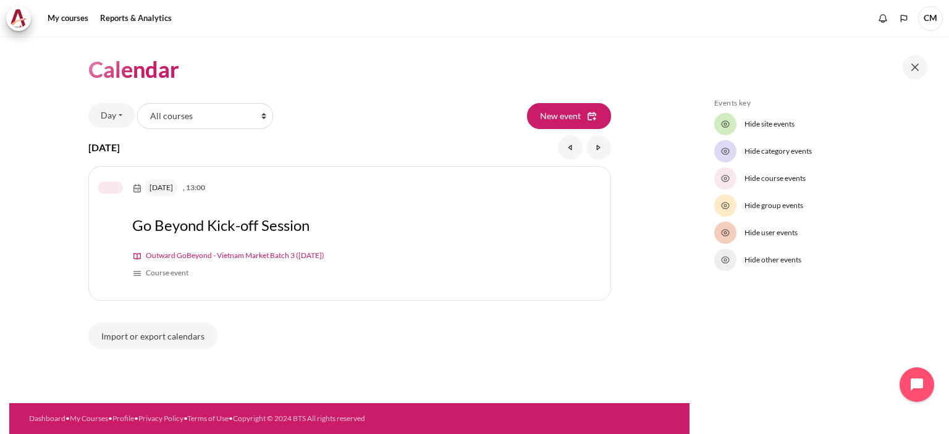
click at [140, 276] on rect "Content" at bounding box center [137, 274] width 10 height 10
click at [138, 276] on rect "Content" at bounding box center [137, 274] width 10 height 10
click at [290, 257] on span "Outward GoBeyond - Vietnam Market Batch 3 ([DATE])" at bounding box center [235, 255] width 179 height 9
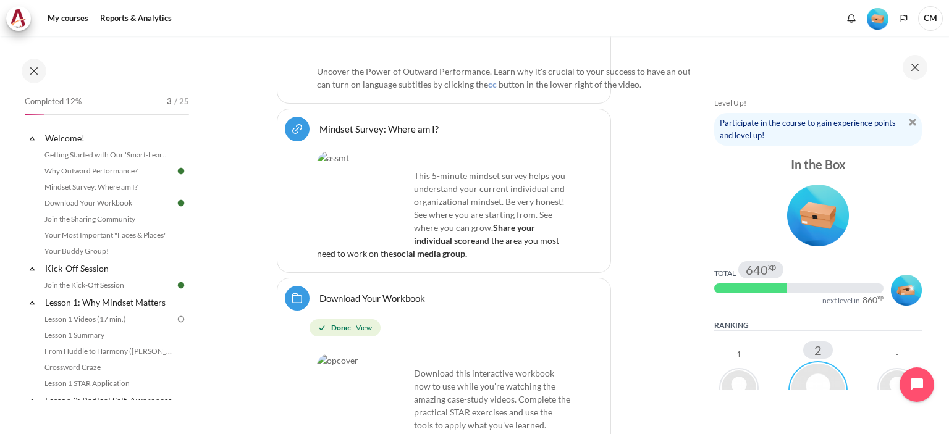
scroll to position [962, 0]
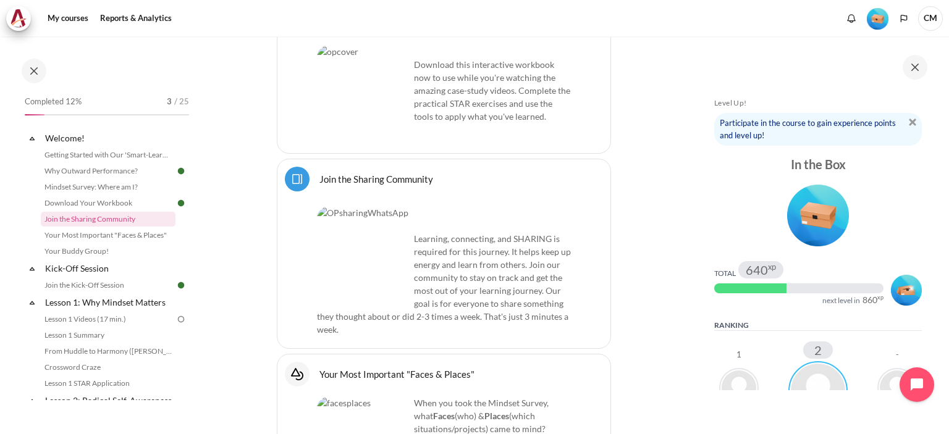
click at [403, 246] on img "Content" at bounding box center [363, 252] width 93 height 93
drag, startPoint x: 366, startPoint y: 284, endPoint x: 461, endPoint y: 292, distance: 95.5
click at [451, 291] on div "Learning, connecting, and SHARING is required for this journey. It helps keep u…" at bounding box center [444, 271] width 254 height 130
click at [487, 283] on div "Learning, connecting, and SHARING is required for this journey. It helps keep u…" at bounding box center [444, 271] width 254 height 130
drag, startPoint x: 522, startPoint y: 276, endPoint x: 529, endPoint y: 290, distance: 15.2
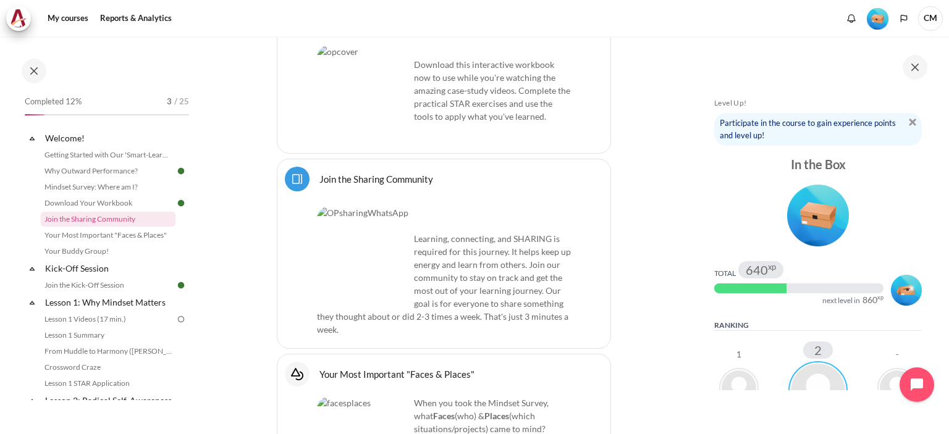
click at [524, 277] on div "Learning, connecting, and SHARING is required for this journey. It helps keep u…" at bounding box center [444, 271] width 254 height 130
click at [529, 290] on div "Learning, connecting, and SHARING is required for this journey. It helps keep u…" at bounding box center [444, 271] width 254 height 130
click at [535, 290] on div "Learning, connecting, and SHARING is required for this journey. It helps keep u…" at bounding box center [444, 271] width 254 height 130
click at [478, 239] on div "Learning, connecting, and SHARING is required for this journey. It helps keep u…" at bounding box center [444, 271] width 254 height 130
click at [405, 173] on link "Join the Sharing Community Page" at bounding box center [376, 179] width 114 height 12
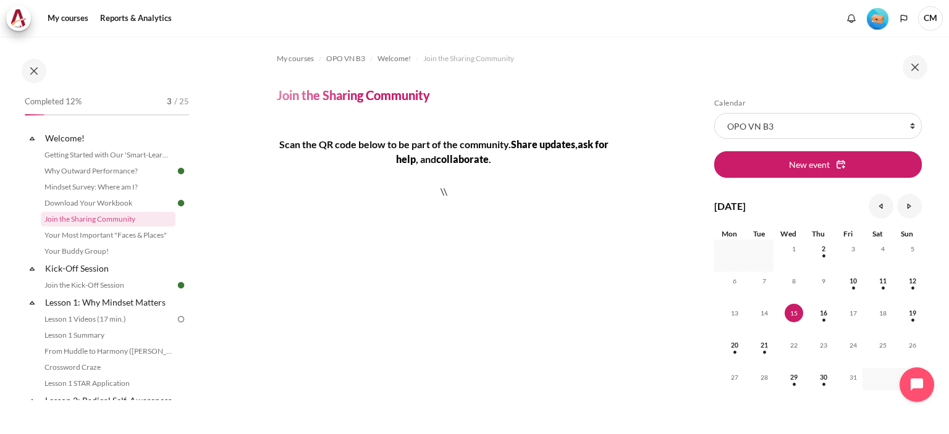
click at [618, 258] on section "My courses OPO VN B3 Welcome! Join the Sharing Community Join the Sharing Commu…" at bounding box center [444, 325] width 492 height 578
click at [381, 99] on h4 "Join the Sharing Community" at bounding box center [353, 95] width 153 height 16
click at [447, 193] on img "Content" at bounding box center [447, 193] width 0 height 0
click at [594, 232] on div "Scan the QR code below to be part of the community. Share updates , ask for hel…" at bounding box center [444, 332] width 334 height 391
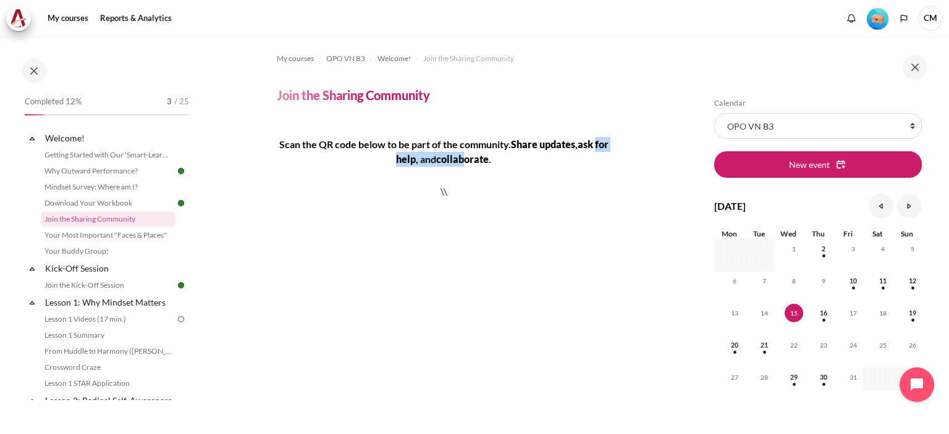
drag, startPoint x: 352, startPoint y: 154, endPoint x: 536, endPoint y: 151, distance: 184.2
click at [526, 154] on h4 "Scan the QR code below to be part of the community. Share updates , ask for hel…" at bounding box center [444, 152] width 334 height 30
click at [559, 156] on h4 "Scan the QR code below to be part of the community. Share updates , ask for hel…" at bounding box center [444, 152] width 334 height 30
drag, startPoint x: 509, startPoint y: 140, endPoint x: 573, endPoint y: 167, distance: 70.0
click at [571, 169] on div "Scan the QR code below to be part of the community. Share updates , ask for hel…" at bounding box center [444, 332] width 334 height 391
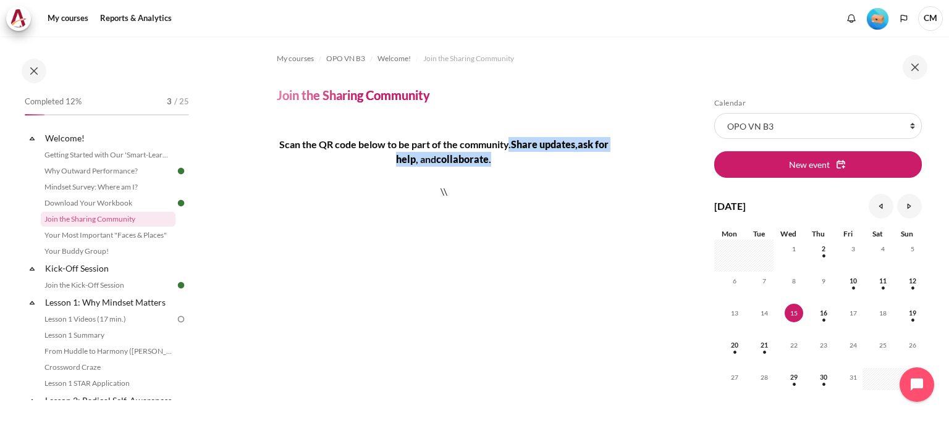
click at [599, 166] on h4 "Scan the QR code below to be part of the community. Share updates , ask for hel…" at bounding box center [444, 152] width 334 height 30
click at [346, 170] on div "Scan the QR code below to be part of the community. Share updates , ask for hel…" at bounding box center [444, 332] width 334 height 391
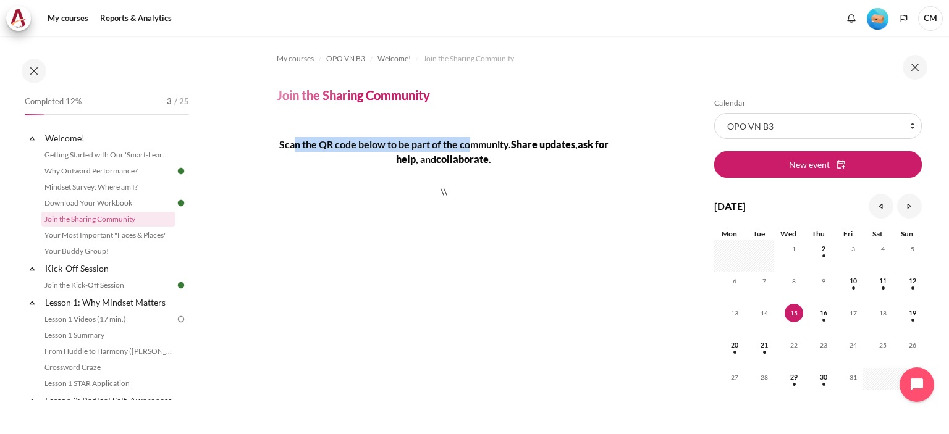
drag, startPoint x: 413, startPoint y: 151, endPoint x: 512, endPoint y: 150, distance: 99.5
click at [491, 151] on h4 "Scan the QR code below to be part of the community. Share updates , ask for hel…" at bounding box center [444, 152] width 334 height 30
click at [520, 151] on h4 "Scan the QR code below to be part of the community. Share updates , ask for hel…" at bounding box center [444, 152] width 334 height 30
click at [573, 218] on div "Scan the QR code below to be part of the community. Share updates , ask for hel…" at bounding box center [444, 332] width 334 height 391
click at [590, 226] on p "Content" at bounding box center [444, 224] width 334 height 7
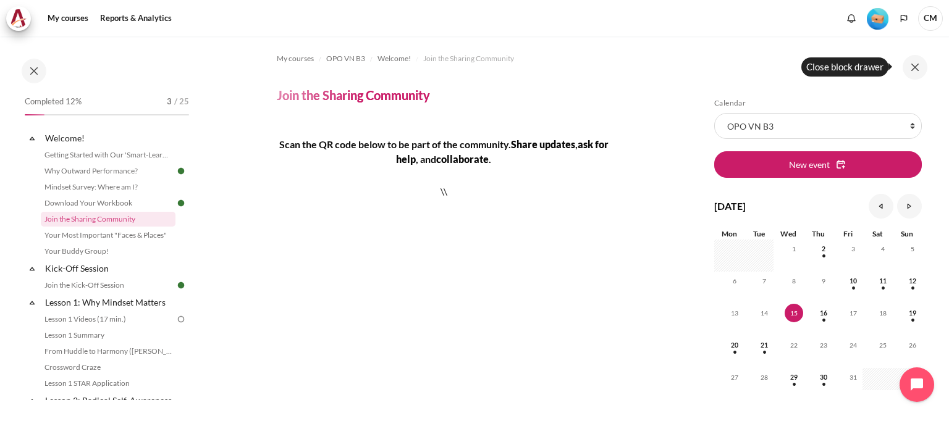
click at [920, 70] on button at bounding box center [915, 67] width 25 height 25
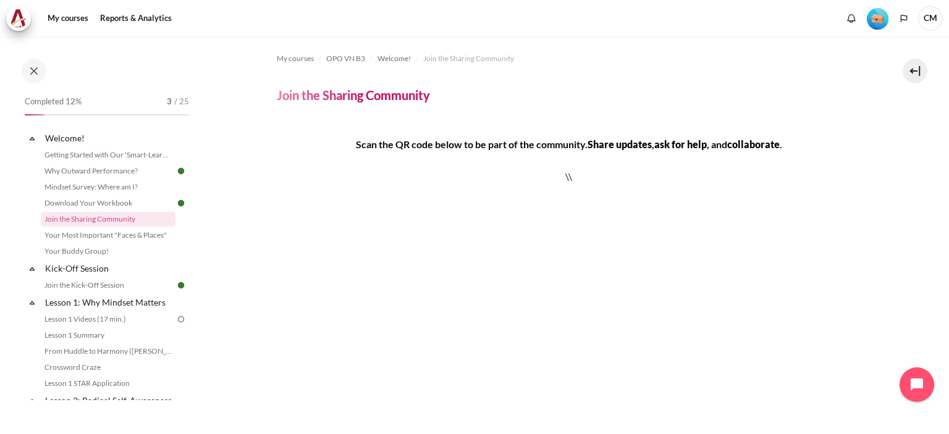
scroll to position [195, 0]
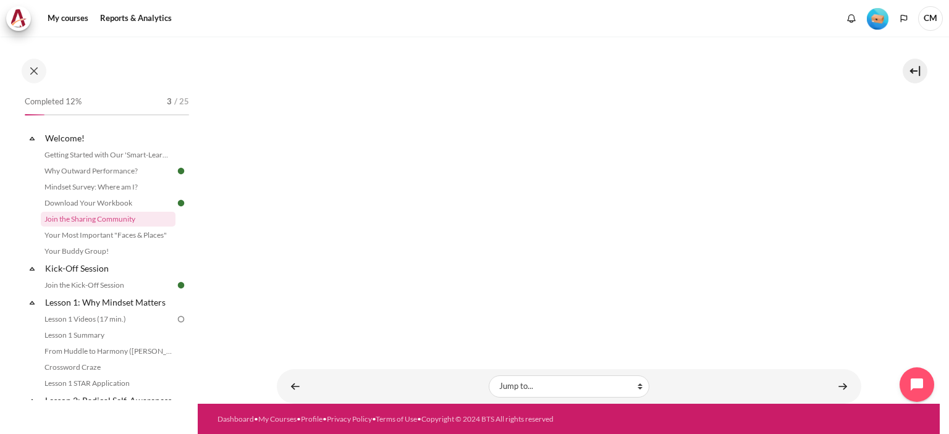
click at [430, 178] on p "Content" at bounding box center [569, 175] width 585 height 7
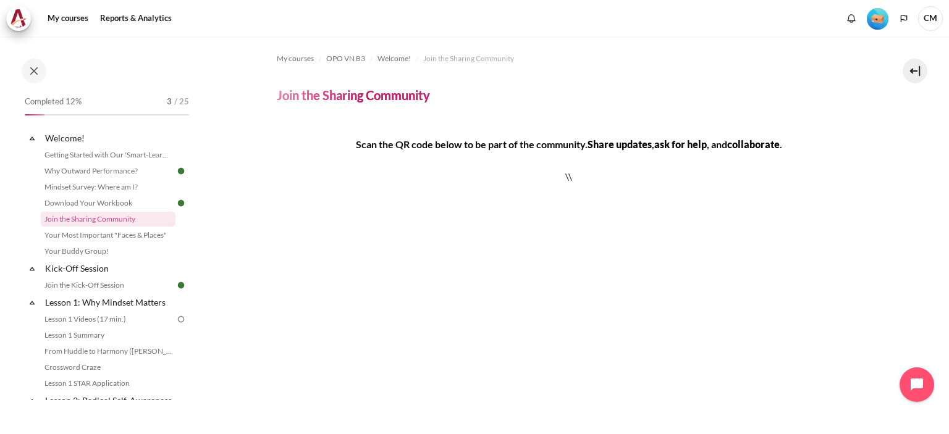
scroll to position [0, 0]
click at [104, 233] on link "Your Most Important "Faces & Places"" at bounding box center [108, 235] width 135 height 15
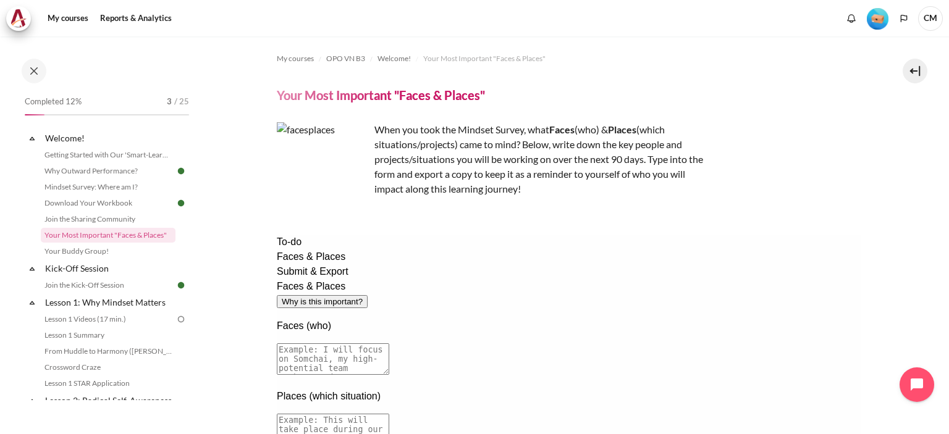
scroll to position [227, 0]
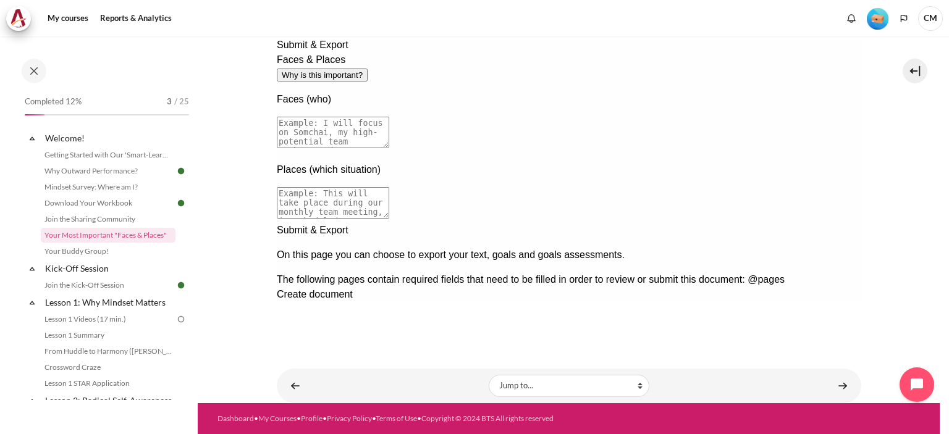
click at [835, 223] on div "Next documentation step" at bounding box center [568, 223] width 585 height 0
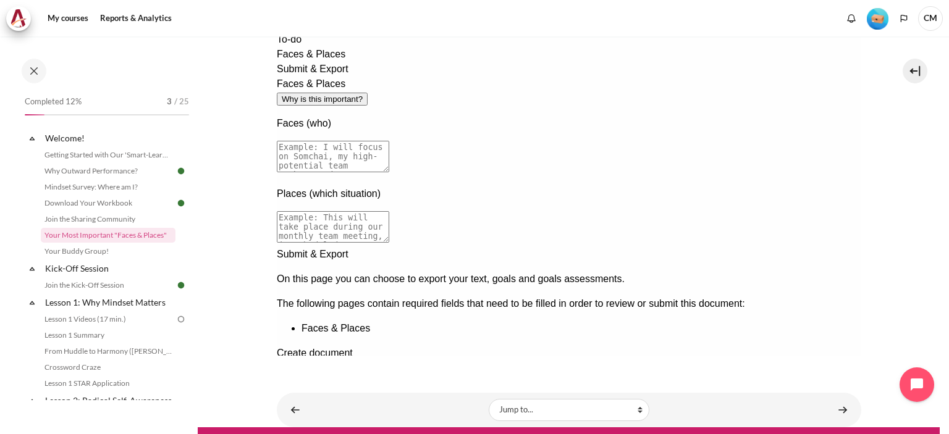
click at [803, 361] on div "Previous documentation step" at bounding box center [568, 361] width 585 height 0
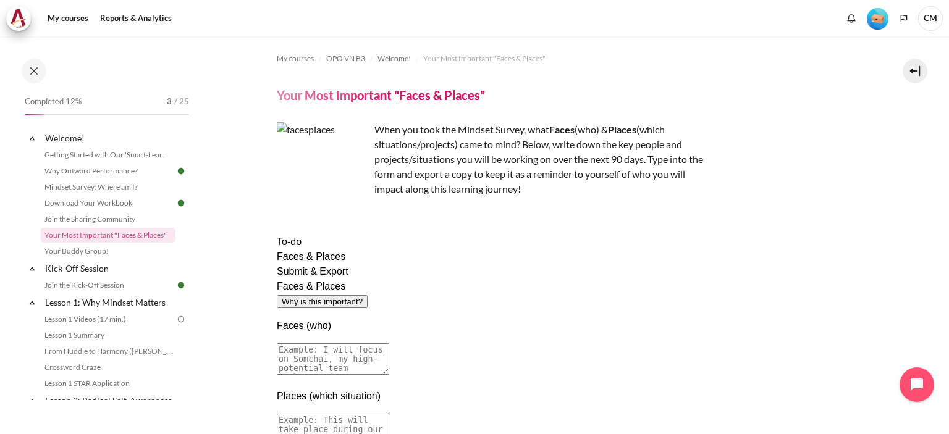
click at [562, 197] on div "When you took the Mindset Survey, what F aces (who) & Places (which situations/…" at bounding box center [493, 169] width 433 height 94
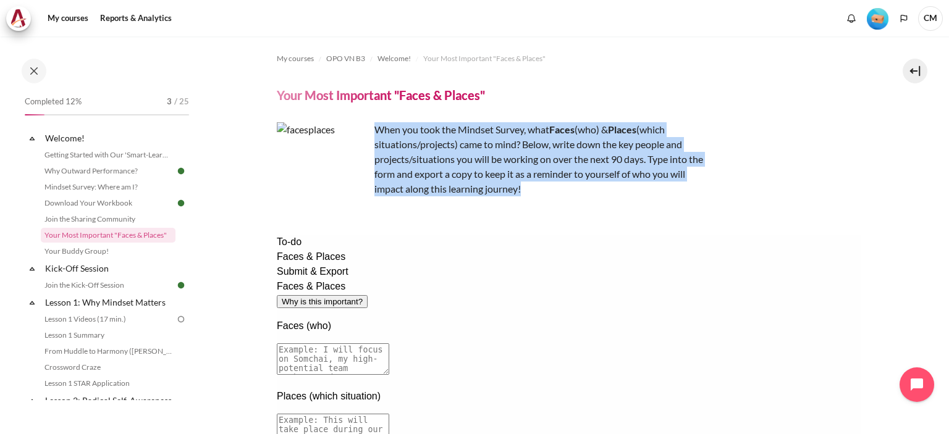
drag, startPoint x: 376, startPoint y: 129, endPoint x: 559, endPoint y: 197, distance: 195.9
click at [559, 197] on div "When you took the Mindset Survey, what F aces (who) & Places (which situations/…" at bounding box center [493, 169] width 433 height 94
copy p "When you took the Mindset Survey, what F aces (who) & Places (which situations/…"
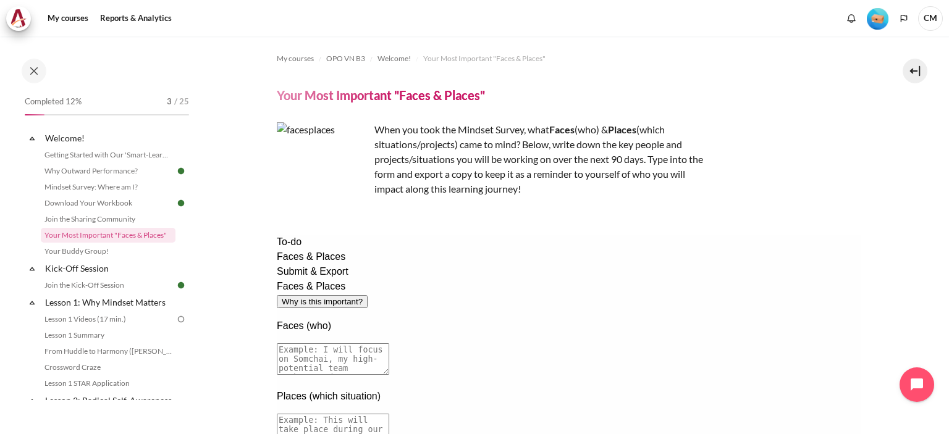
click at [652, 234] on div "My courses OPO VN B3 Welcome! Your Most Important "Faces & Places" Your Most Im…" at bounding box center [569, 306] width 585 height 541
click at [389, 344] on textarea at bounding box center [332, 360] width 112 height 32
click at [710, 307] on div "Faces & Places Why is this important? Faces (who) Places (which situation) Subm…" at bounding box center [568, 421] width 585 height 284
drag, startPoint x: 657, startPoint y: 332, endPoint x: 656, endPoint y: 323, distance: 8.7
click at [389, 344] on textarea "To enrich screen reader interactions, please activate Accessibility in Grammarl…" at bounding box center [332, 360] width 112 height 32
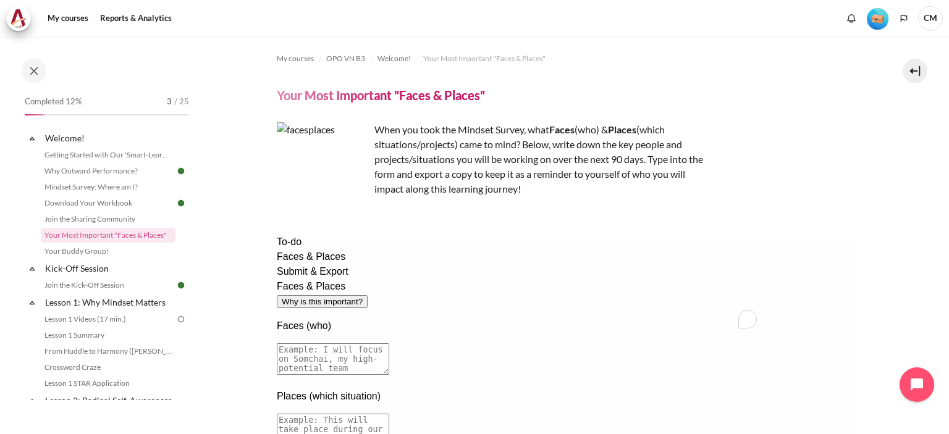
drag, startPoint x: 374, startPoint y: 300, endPoint x: 542, endPoint y: 311, distance: 167.8
click at [389, 344] on textarea "To enrich screen reader interactions, please activate Accessibility in Grammarl…" at bounding box center [332, 360] width 112 height 32
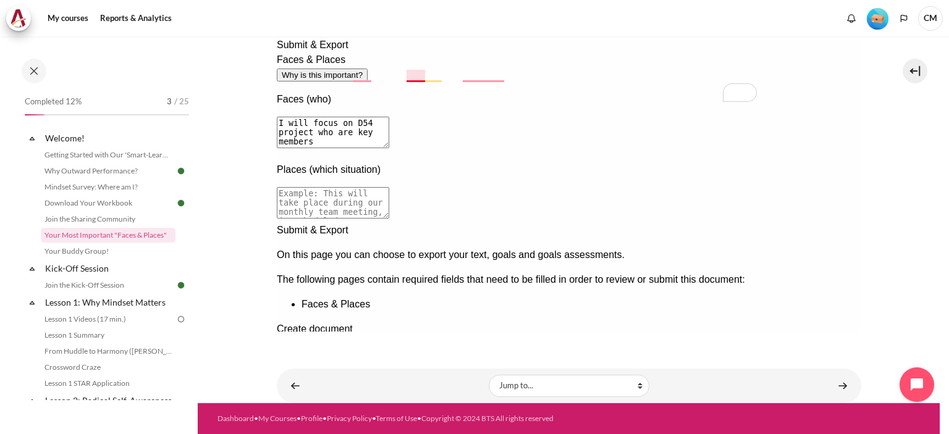
click at [389, 117] on textarea "I will focus on D54 project who are key members" at bounding box center [332, 133] width 112 height 32
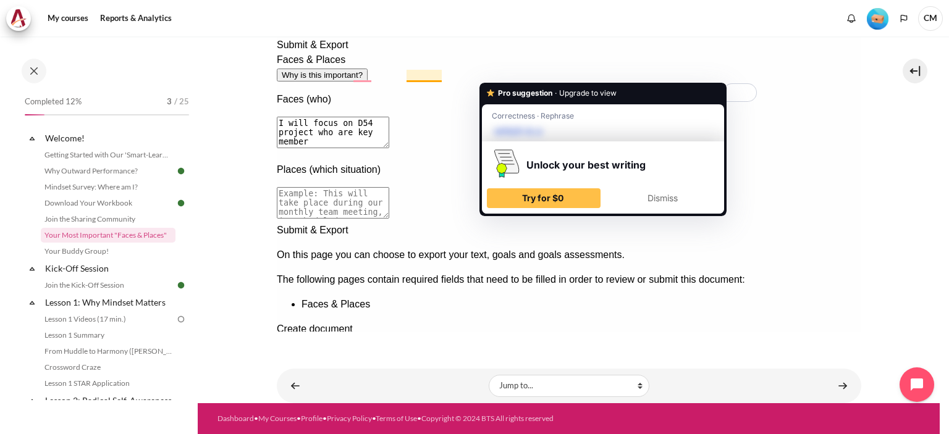
click at [389, 117] on textarea "I will focus on D54 project who are key member" at bounding box center [332, 133] width 112 height 32
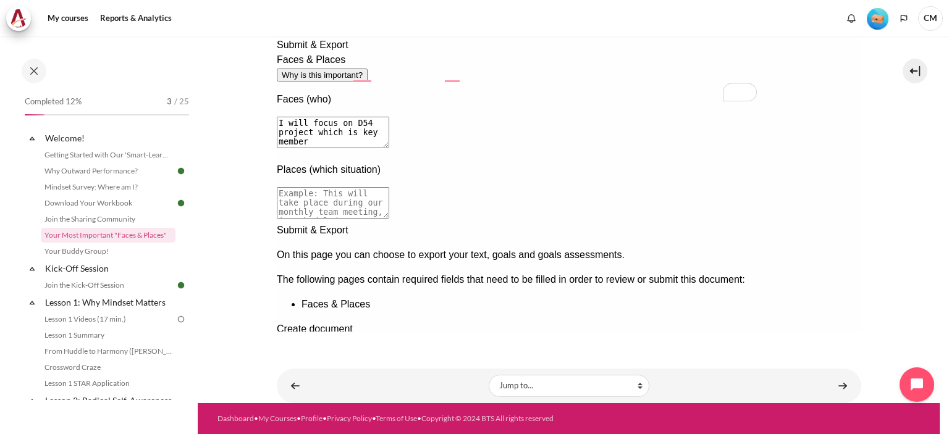
click at [389, 117] on textarea "I will focus on D54 project which is key member" at bounding box center [332, 133] width 112 height 32
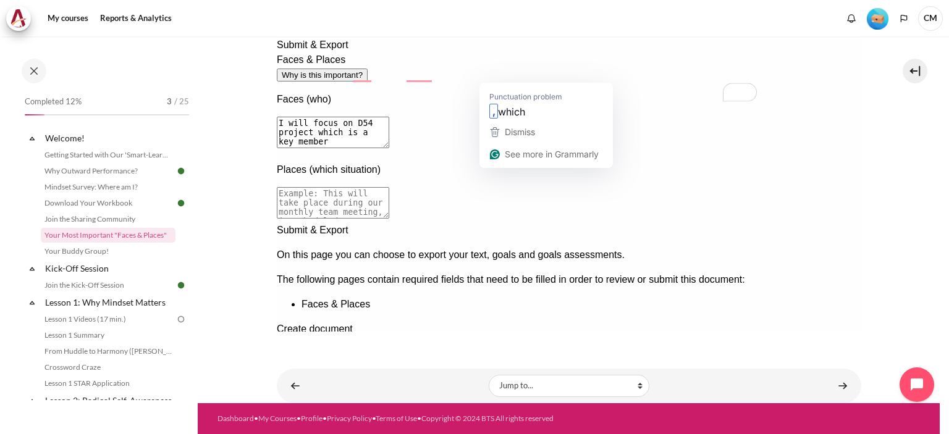
click at [389, 117] on textarea "I will focus on D54 project which is a key member" at bounding box center [332, 133] width 112 height 32
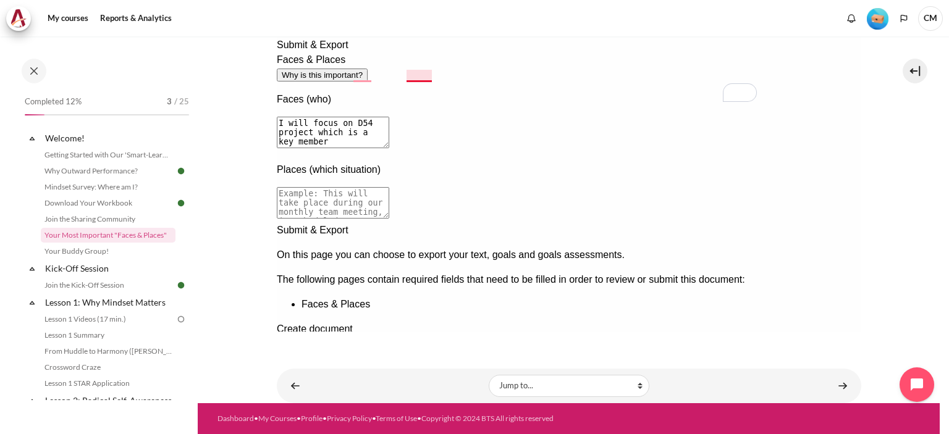
click at [389, 117] on textarea "I will focus on D54 project which is a key member" at bounding box center [332, 133] width 112 height 32
click at [389, 117] on textarea "I will focus on D54 project which is a important and Mr. Nam who is leading and…" at bounding box center [332, 133] width 112 height 32
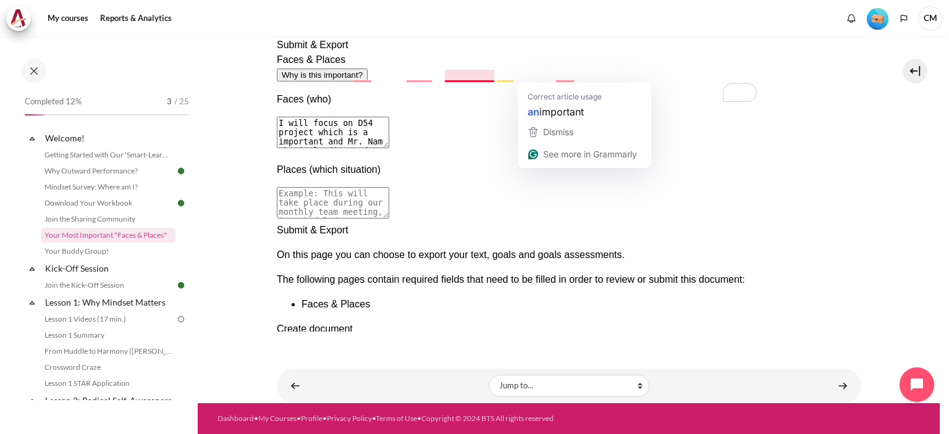
click at [389, 117] on textarea "I will focus on D54 project which is a important and Mr. Nam who is leading and…" at bounding box center [332, 133] width 112 height 32
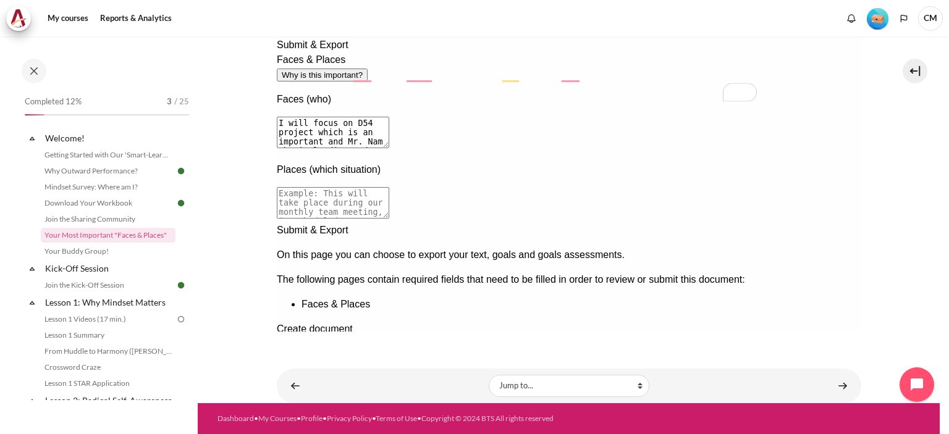
click at [389, 117] on textarea "I will focus on D54 project which is an important and Mr. Nam who is leading an…" at bounding box center [332, 133] width 112 height 32
click at [389, 117] on textarea "I will focus on D54 project which is an important to complete on time and Mr. N…" at bounding box center [332, 133] width 112 height 32
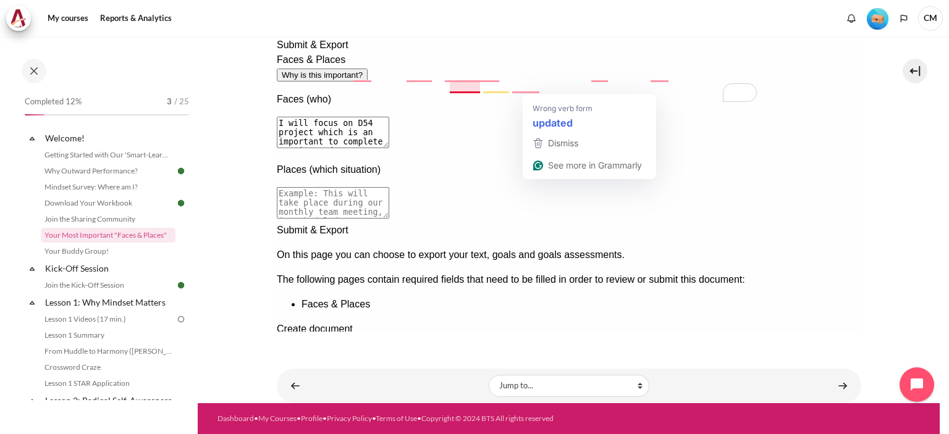
click at [389, 117] on textarea "I will focus on D54 project which is an important to complete on time and Mr. N…" at bounding box center [332, 133] width 112 height 32
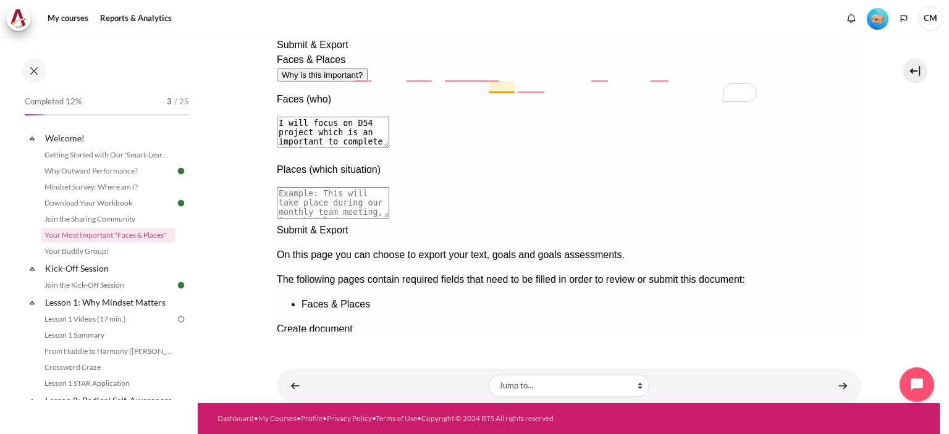
click at [389, 117] on textarea "I will focus on D54 project which is an important to complete on time and Mr. N…" at bounding box center [332, 133] width 112 height 32
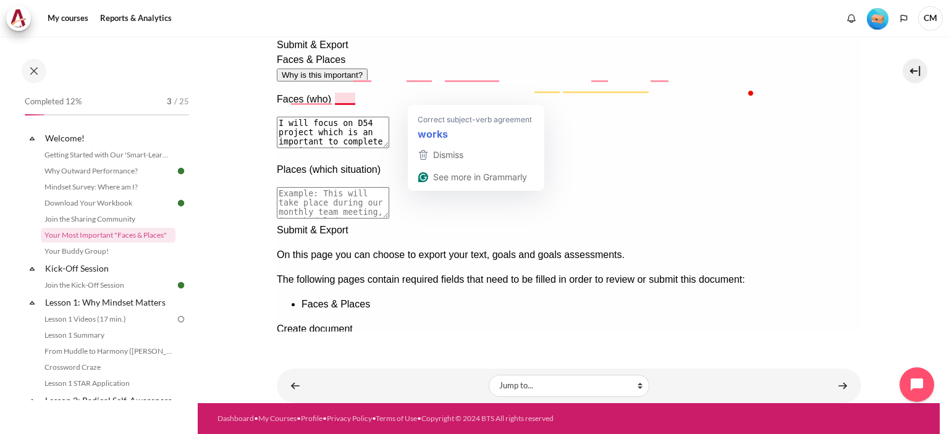
click at [389, 117] on textarea "I will focus on D54 project which is an important to complete on time and Mr. N…" at bounding box center [332, 133] width 112 height 32
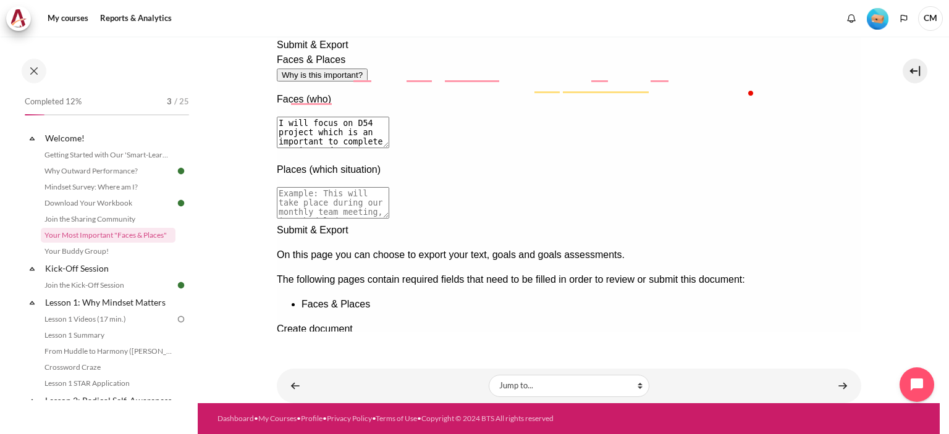
click at [389, 117] on textarea "I will focus on D54 project which is an important to complete on time and Mr. N…" at bounding box center [332, 133] width 112 height 32
type textarea "I will focus on D54 project which is an important to complete on time and Mr. N…"
click at [389, 187] on textarea at bounding box center [332, 203] width 112 height 32
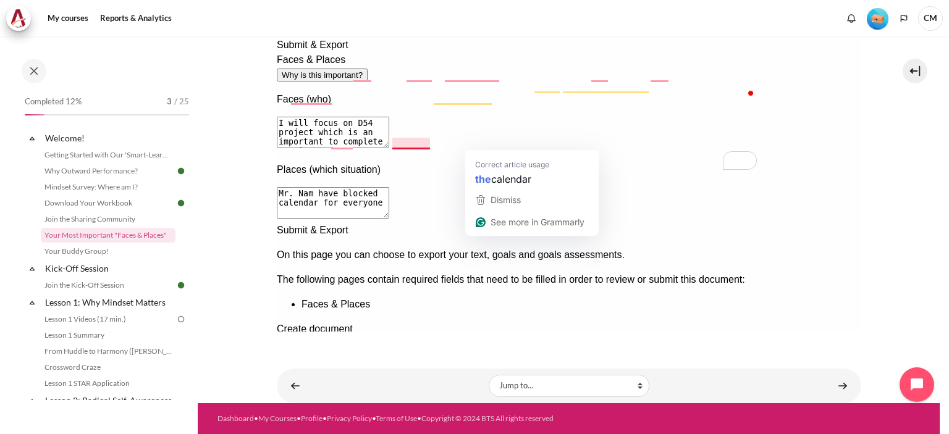
click at [389, 187] on textarea "Mr. Nam have blocked calendar for everyone" at bounding box center [332, 203] width 112 height 32
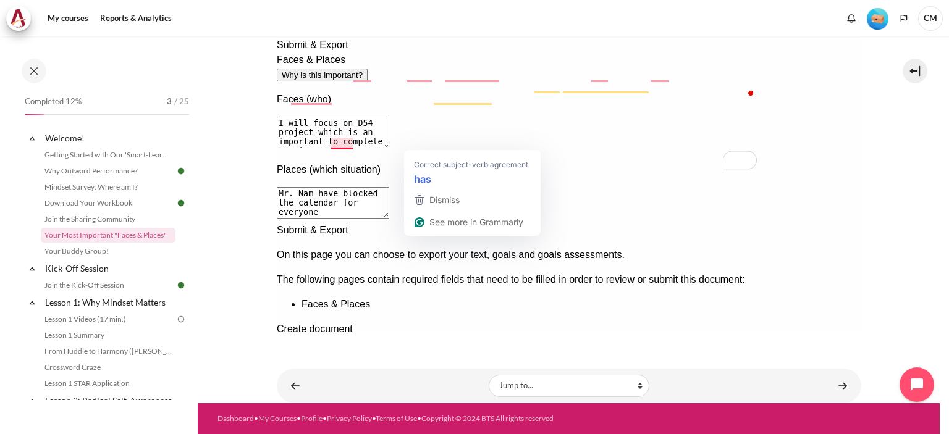
click at [389, 187] on textarea "Mr. Nam have blocked the calendar for everyone" at bounding box center [332, 203] width 112 height 32
click at [421, 179] on strong "has" at bounding box center [422, 178] width 17 height 15
click at [389, 187] on textarea "Mr. Nam has blocked the calendar for everyone" at bounding box center [332, 203] width 112 height 32
click at [389, 187] on textarea "Mr. Nam has blocked the calendar for everyone, weekly meeting" at bounding box center [332, 203] width 112 height 32
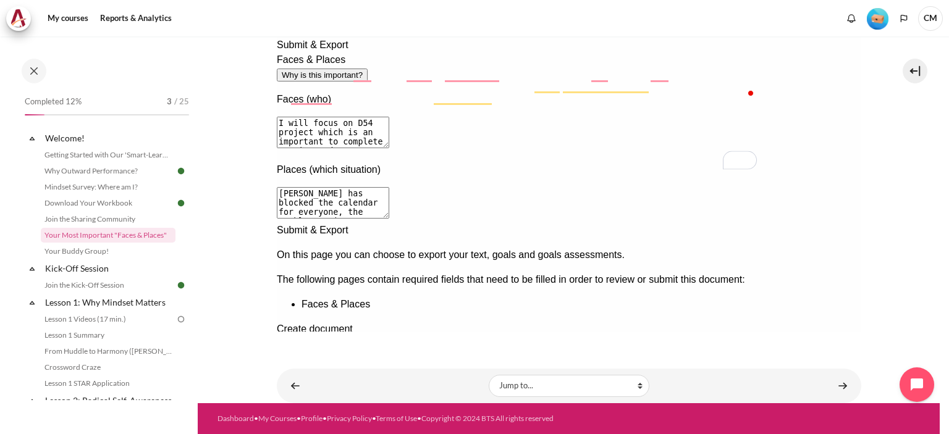
click at [389, 187] on textarea "Mr. Nam has blocked the calendar for everyone, the weekly meeting" at bounding box center [332, 203] width 112 height 32
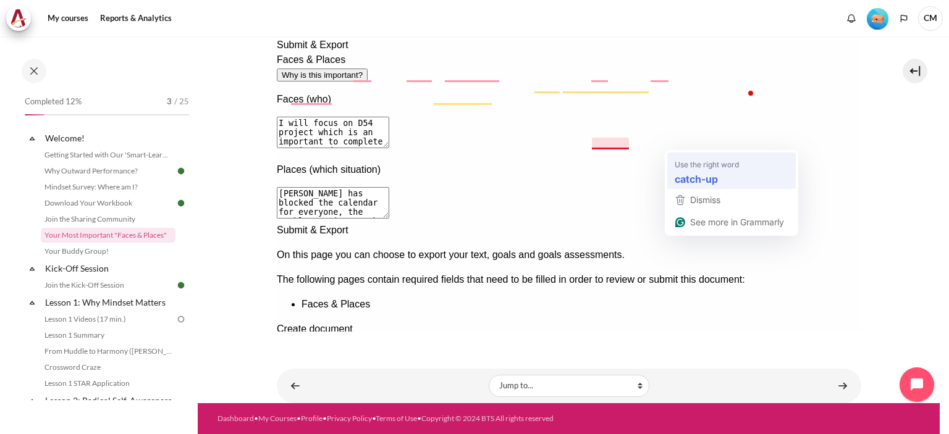
click at [696, 177] on strong "catch-up" at bounding box center [696, 178] width 43 height 15
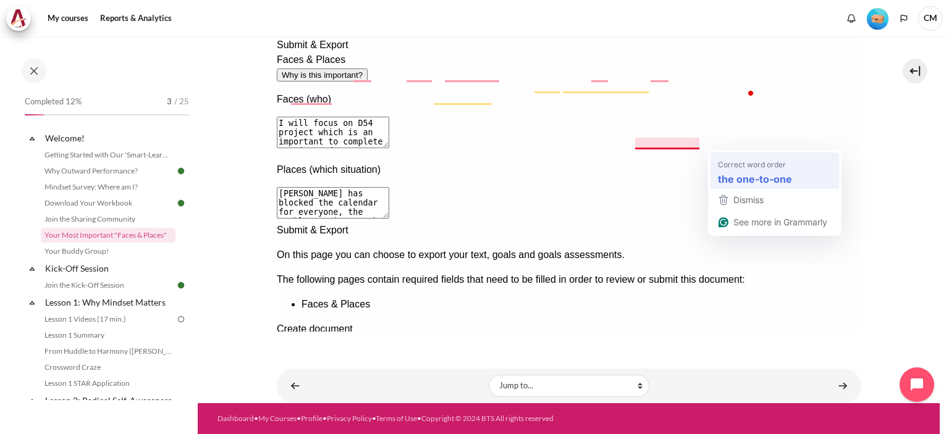
click at [758, 182] on strong "the one-to-one" at bounding box center [755, 178] width 74 height 15
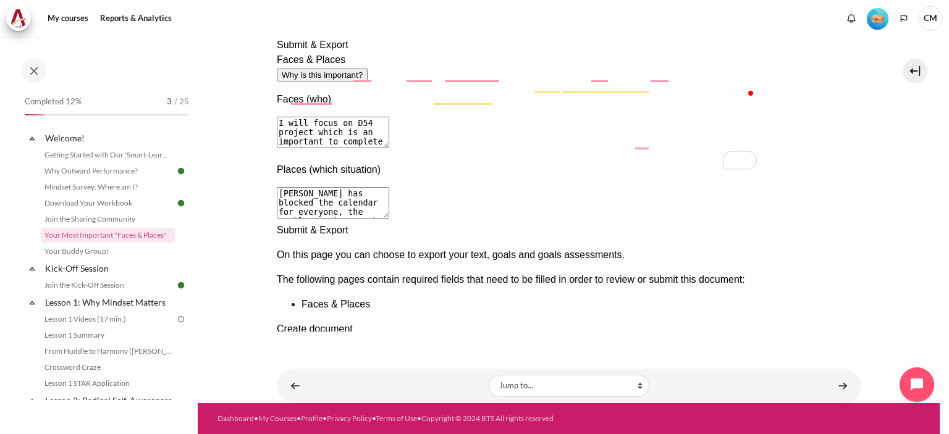
click at [389, 187] on textarea "Mr. Nam has blocked the calendar for everyone, the weekly meeting catch-up, the…" at bounding box center [332, 203] width 112 height 32
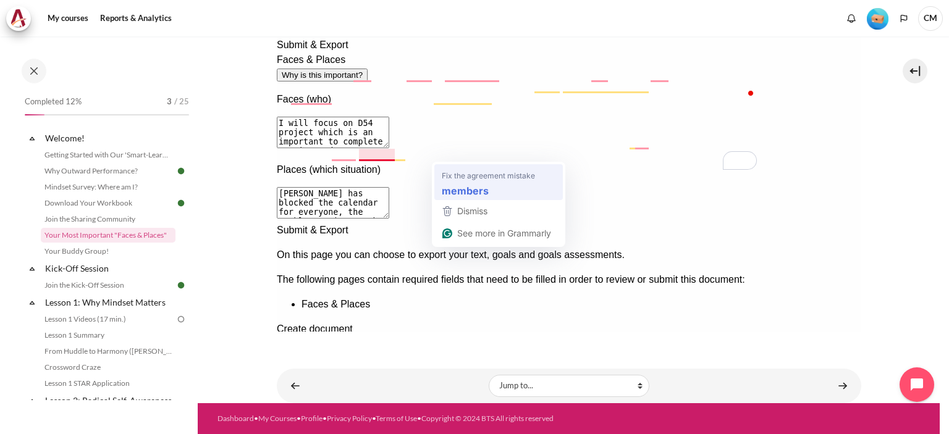
click at [465, 187] on strong "members" at bounding box center [465, 190] width 47 height 15
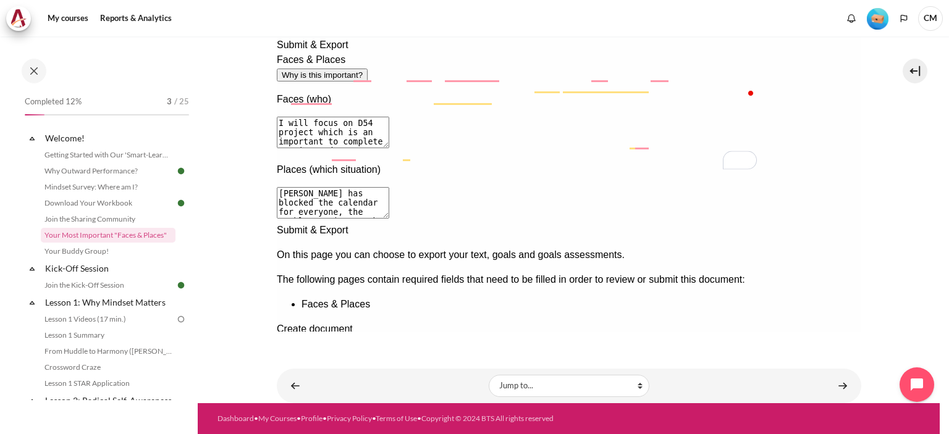
click at [425, 190] on div "Faces & Places Why is this important? Faces (who) I will focus on D54 project w…" at bounding box center [568, 138] width 585 height 171
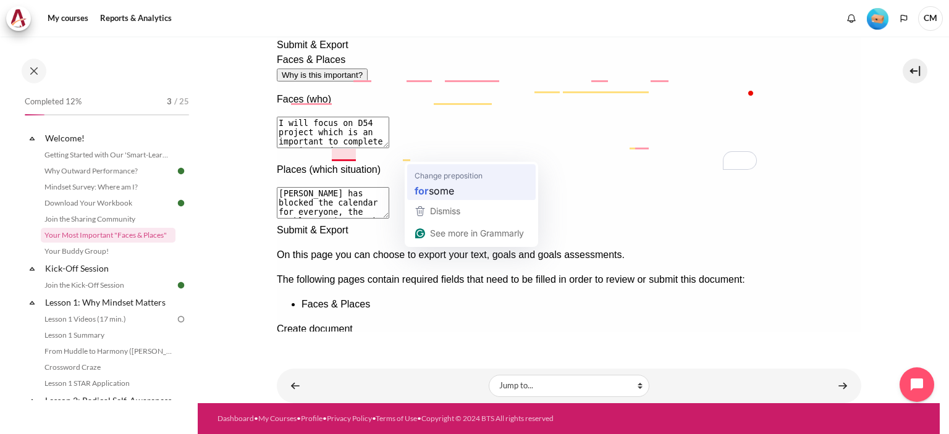
click at [424, 190] on strong "for" at bounding box center [422, 190] width 14 height 15
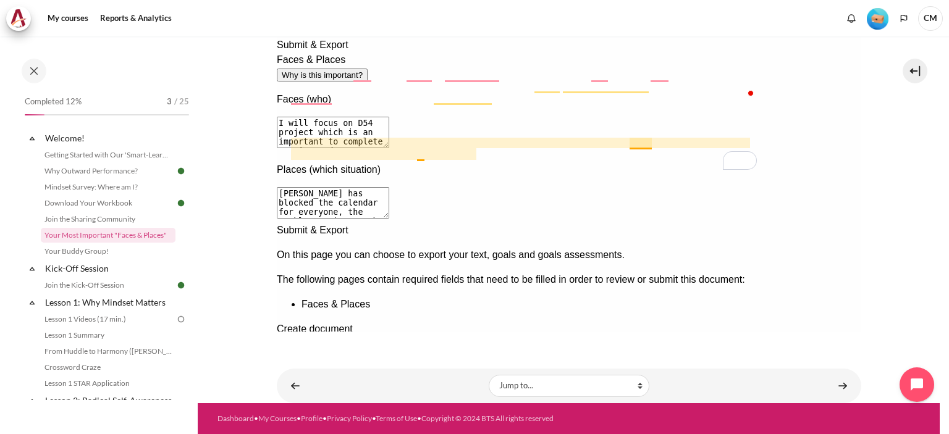
click at [389, 187] on textarea "Mr. Nam has blocked the calendar for everyone, the weekly meeting catch-up, the…" at bounding box center [332, 203] width 112 height 32
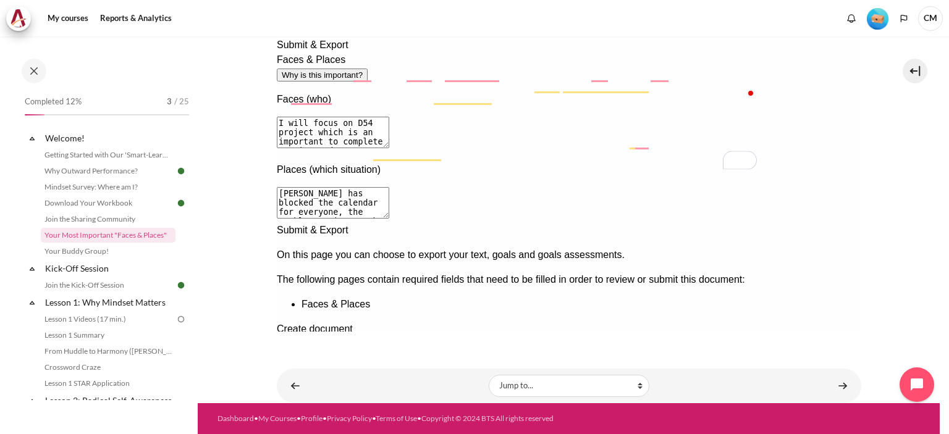
click at [389, 187] on textarea "Mr. Nam has blocked the calendar for everyone, the weekly meeting catch-up, the…" at bounding box center [332, 203] width 112 height 32
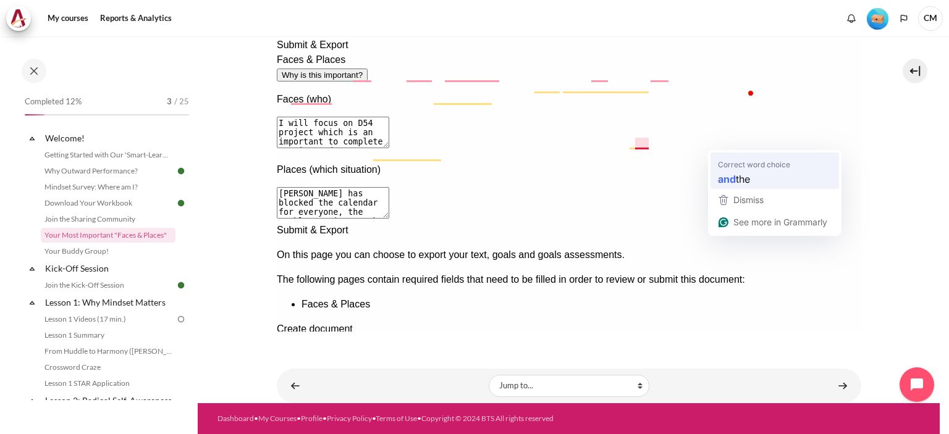
click at [732, 184] on strong "and" at bounding box center [727, 178] width 18 height 15
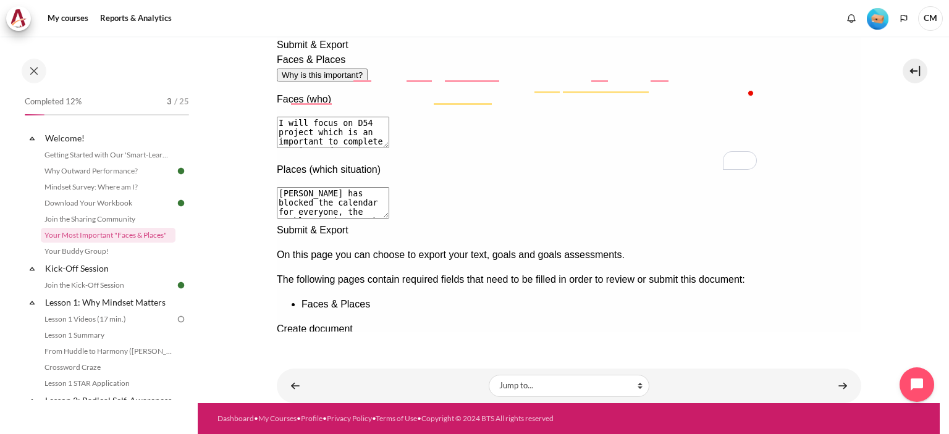
click at [389, 187] on textarea "Mr. Nam has blocked the calendar for everyone, the weekly meeting catch-up, and…" at bounding box center [332, 203] width 112 height 32
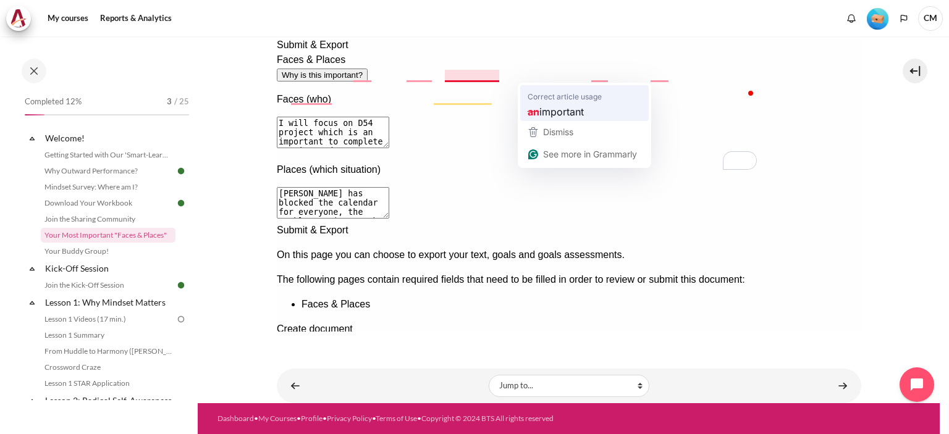
type textarea "Mr. Nam has blocked the calendar for everyone, the weekly meeting catch-up, and…"
click at [547, 111] on span "important" at bounding box center [561, 111] width 44 height 15
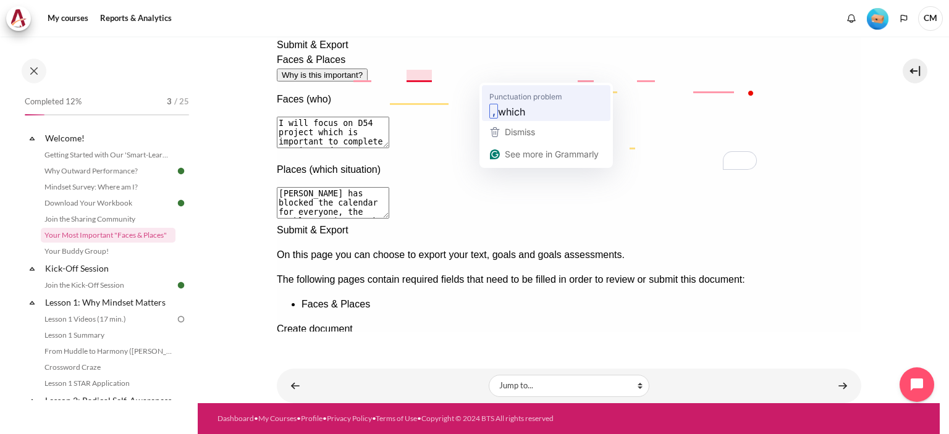
click at [506, 113] on span "which" at bounding box center [511, 111] width 27 height 15
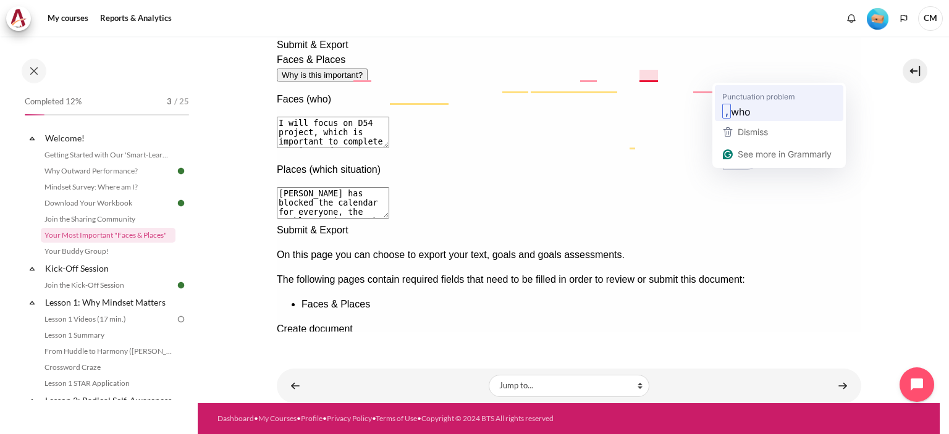
click at [744, 118] on span "who" at bounding box center [741, 111] width 20 height 15
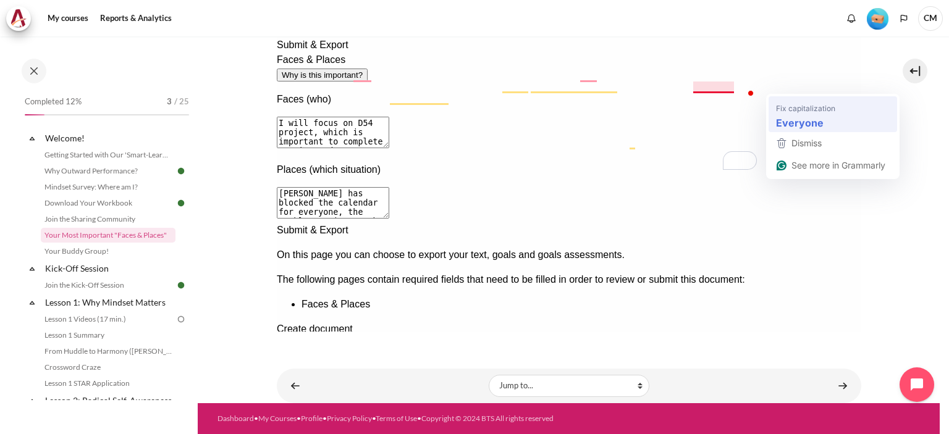
click at [794, 122] on strong "Everyone" at bounding box center [800, 122] width 48 height 15
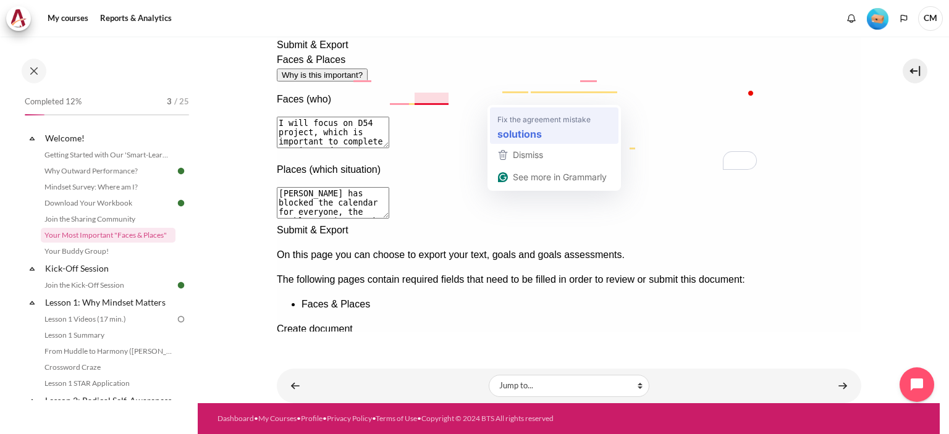
click at [518, 133] on strong "solutions" at bounding box center [519, 133] width 44 height 15
click at [491, 131] on strong "ideas" at bounding box center [486, 133] width 26 height 15
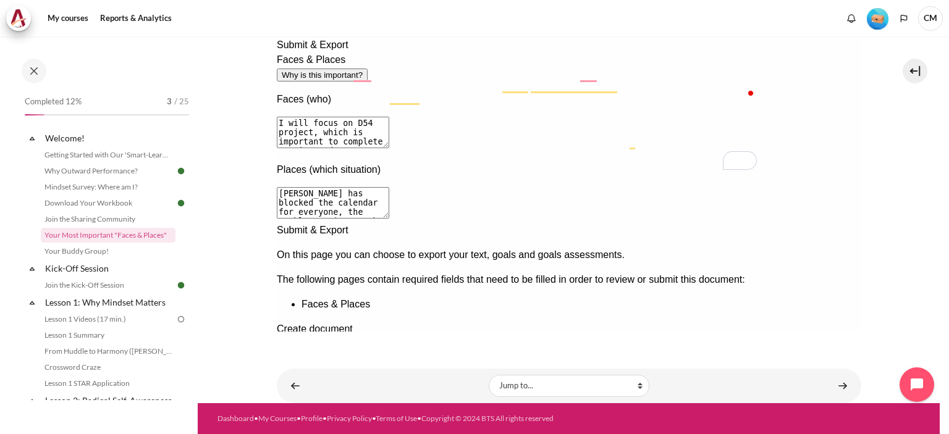
type textarea "I will focus on D54 project, which is important to complete on time and Mr. Nam…"
click at [389, 187] on textarea "Mr. Nam has blocked the calendar for everyone, the weekly meeting catch-up, and…" at bounding box center [332, 203] width 112 height 32
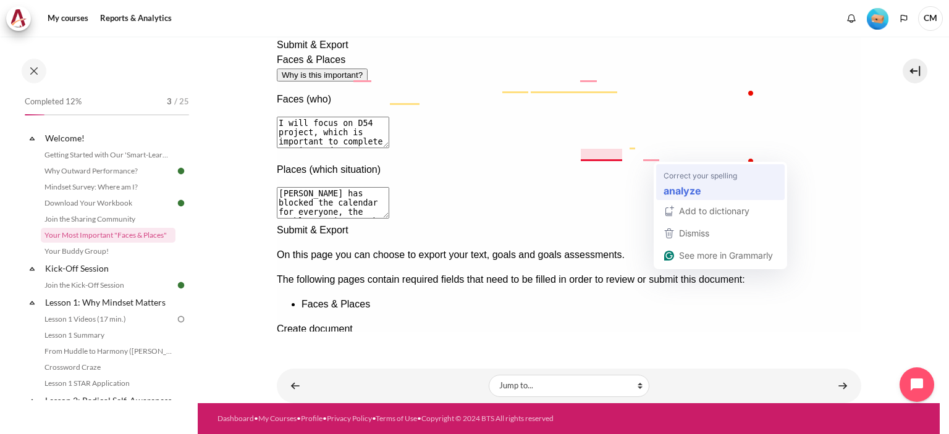
click at [680, 190] on strong "analyze" at bounding box center [683, 190] width 38 height 15
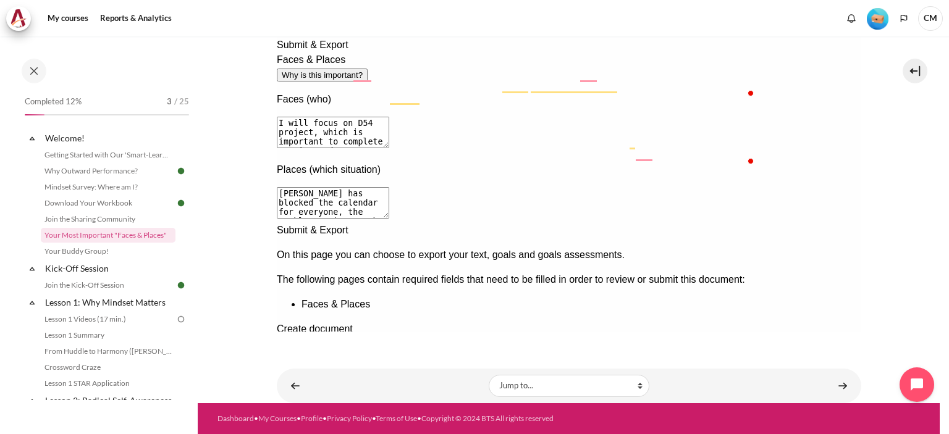
click at [389, 187] on textarea "Mr. Nam has blocked the calendar for everyone, the weekly meeting catch-up, and…" at bounding box center [332, 203] width 112 height 32
type textarea "Mr. Nam has blocked the calendar for everyone, the weekly meeting catch-up, and…"
click at [836, 223] on div "Next documentation step" at bounding box center [568, 223] width 585 height 0
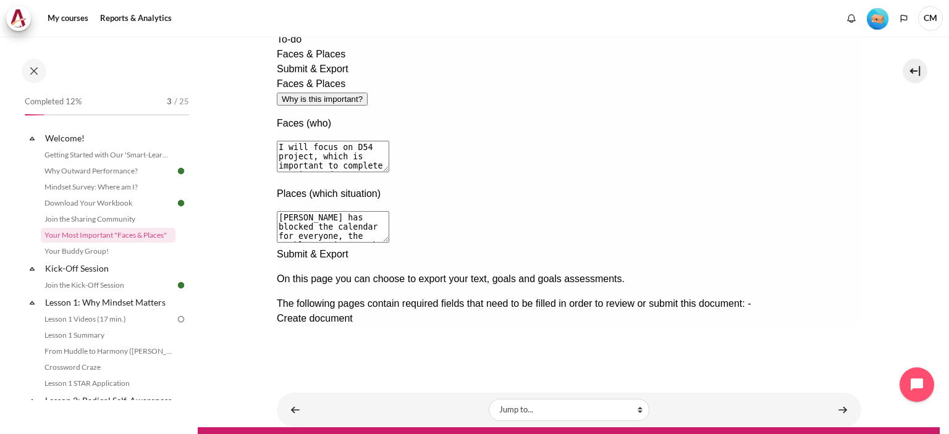
click at [352, 313] on span "Create document" at bounding box center [314, 318] width 76 height 11
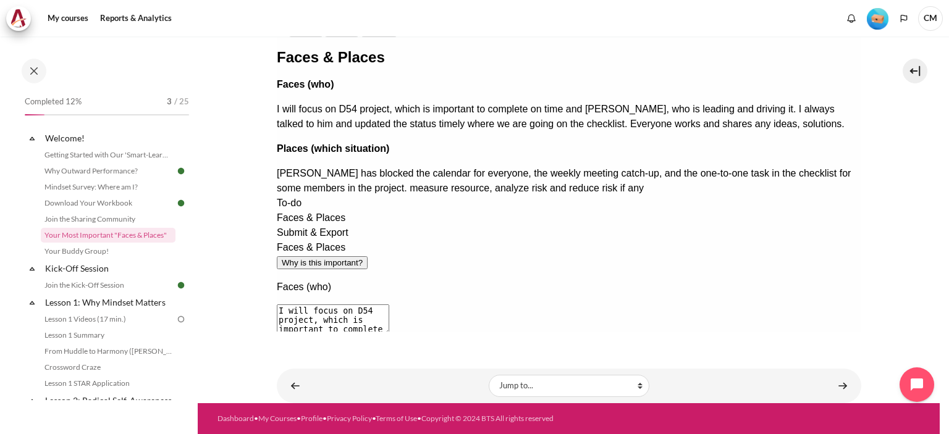
scroll to position [0, 0]
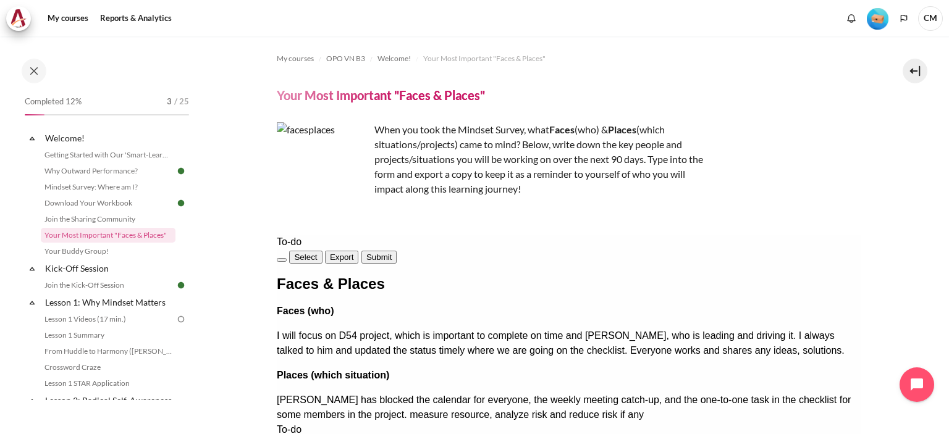
click at [391, 253] on span "Submit" at bounding box center [378, 257] width 25 height 9
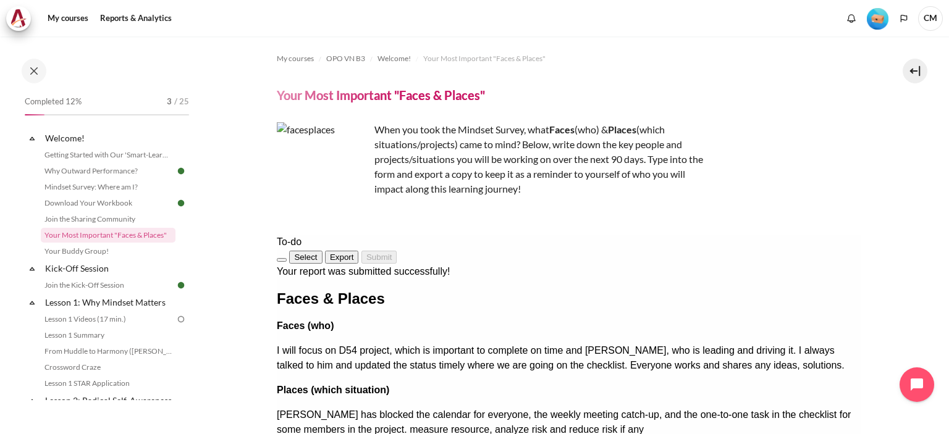
click at [316, 256] on span "Select" at bounding box center [305, 257] width 23 height 9
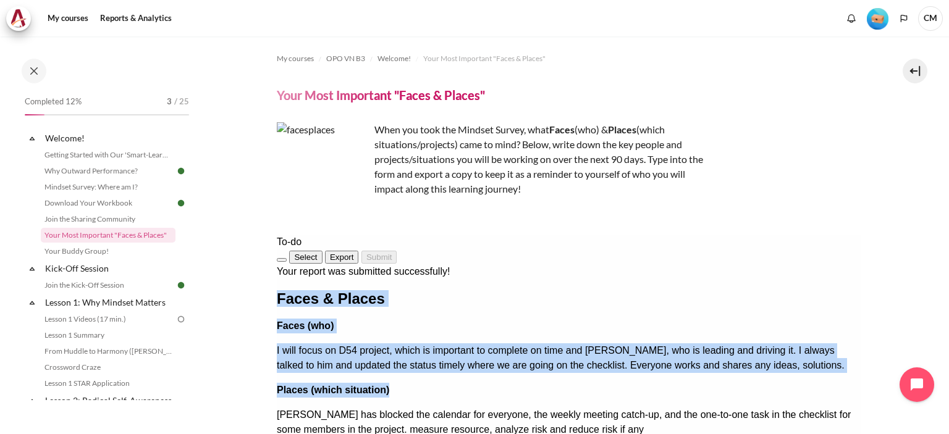
scroll to position [227, 0]
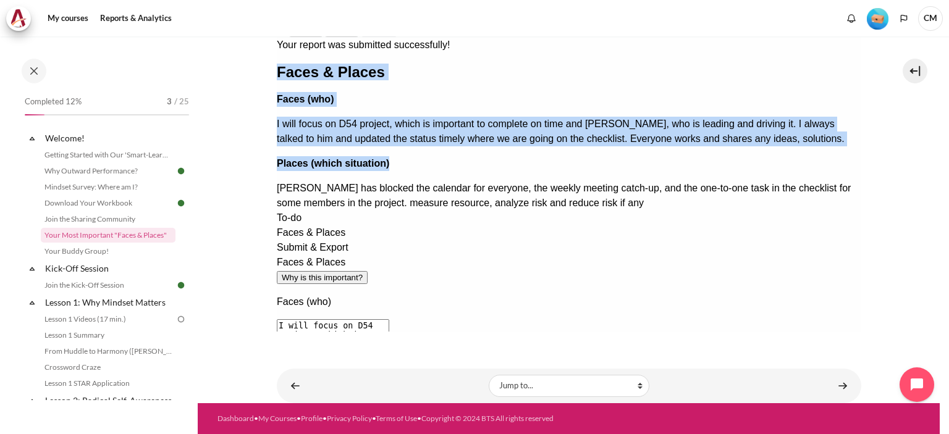
click at [490, 211] on div "Faces & Places Faces (who) I will focus on D54 project, which is important to c…" at bounding box center [568, 138] width 585 height 146
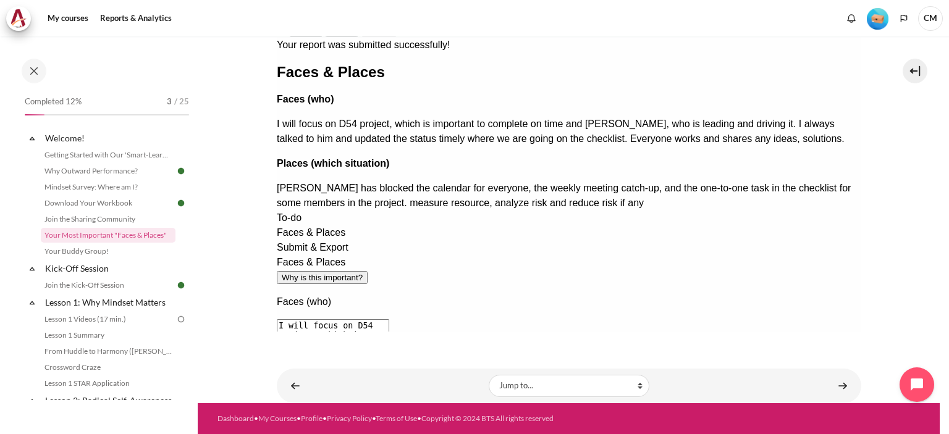
scroll to position [0, 0]
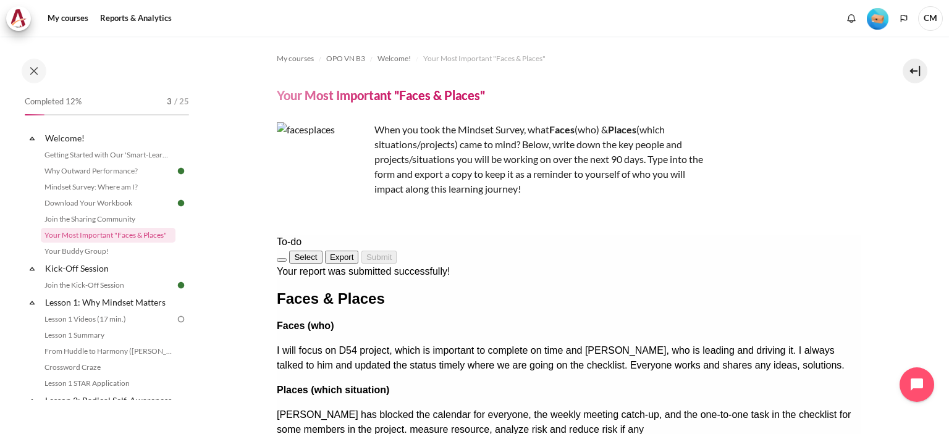
click at [353, 255] on span "Export" at bounding box center [341, 257] width 24 height 9
click at [786, 165] on div "When you took the Mindset Survey, what F aces (who) & Places (which situations/…" at bounding box center [569, 169] width 585 height 94
click at [72, 252] on link "Your Buddy Group!" at bounding box center [108, 251] width 135 height 15
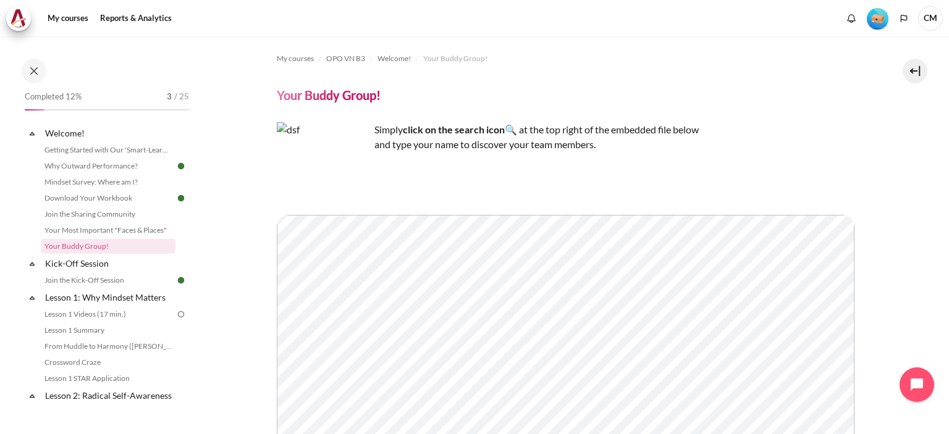
click at [702, 135] on p "Simply click on the search icon 🔍 at the top right of the embedded file below a…" at bounding box center [493, 137] width 433 height 30
click at [315, 170] on img "Content" at bounding box center [323, 168] width 93 height 93
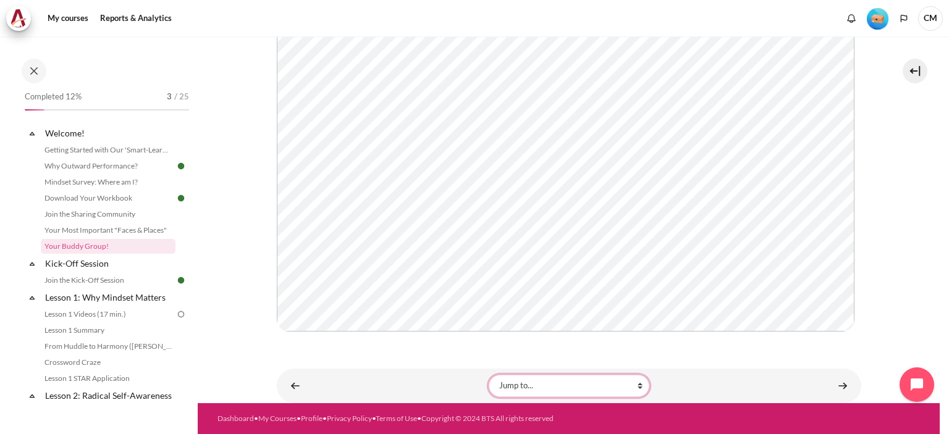
click at [567, 388] on select "Jump to... Getting Started with Our 'Smart-Learning' Platform Why Outward Perfo…" at bounding box center [569, 386] width 161 height 22
click at [413, 367] on div "My courses OPO VN B3 Welcome! Your Buddy Group! Your Buddy Group! Simply click …" at bounding box center [569, 92] width 585 height 621
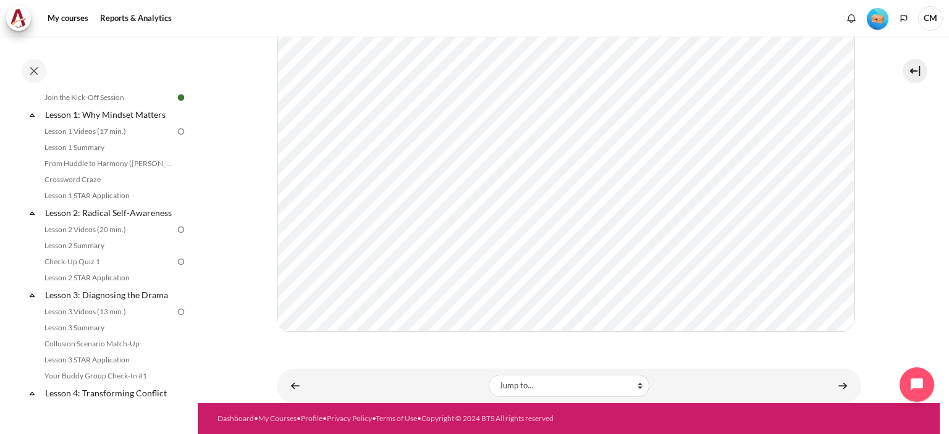
scroll to position [172, 0]
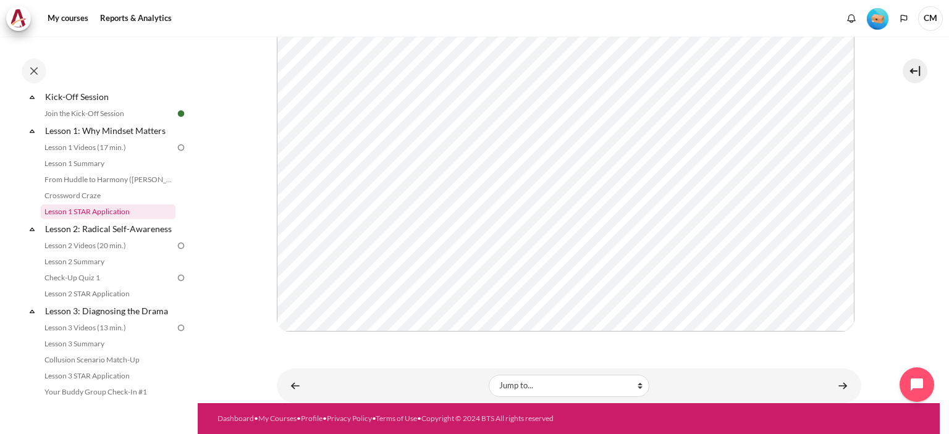
click at [73, 214] on link "Lesson 1 STAR Application" at bounding box center [108, 212] width 135 height 15
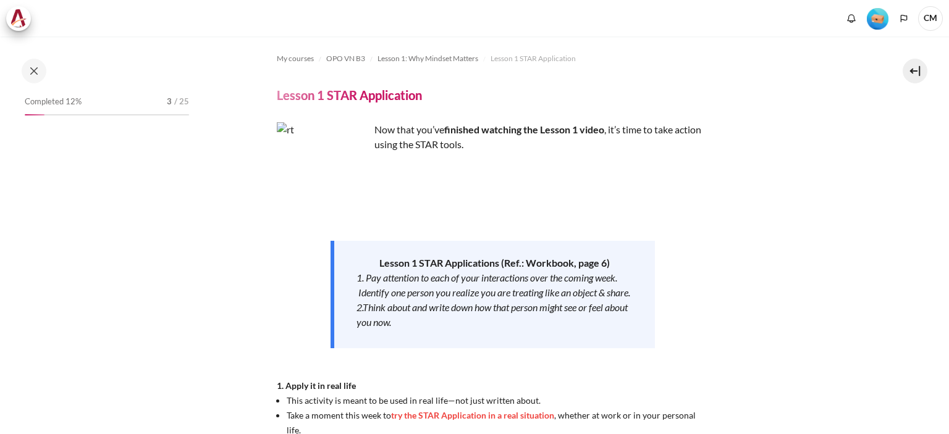
click at [438, 285] on div "1. Pay attention to each of your interactions over the coming week. Identify on…" at bounding box center [495, 286] width 276 height 30
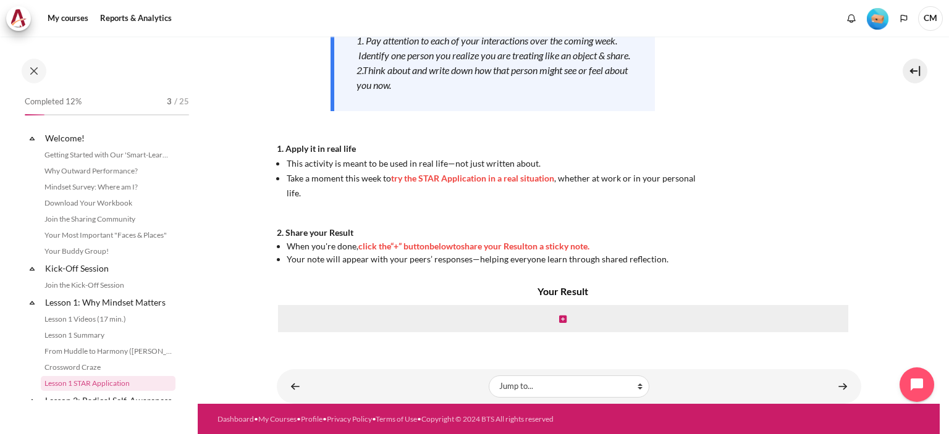
scroll to position [137, 0]
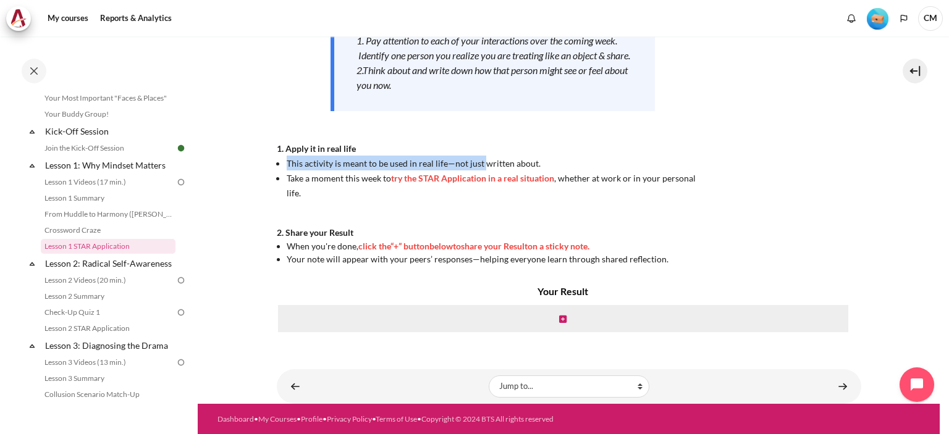
drag, startPoint x: 287, startPoint y: 177, endPoint x: 499, endPoint y: 175, distance: 211.3
click at [498, 169] on span "This activity is meant to be used in real life—not just written about." at bounding box center [414, 163] width 254 height 11
click at [502, 169] on span "This activity is meant to be used in real life—not just written about." at bounding box center [414, 163] width 254 height 11
drag, startPoint x: 418, startPoint y: 199, endPoint x: 426, endPoint y: 197, distance: 8.8
click at [425, 198] on li "Take a moment this week to try the STAR Application in a real situation , wheth…" at bounding box center [498, 186] width 423 height 30
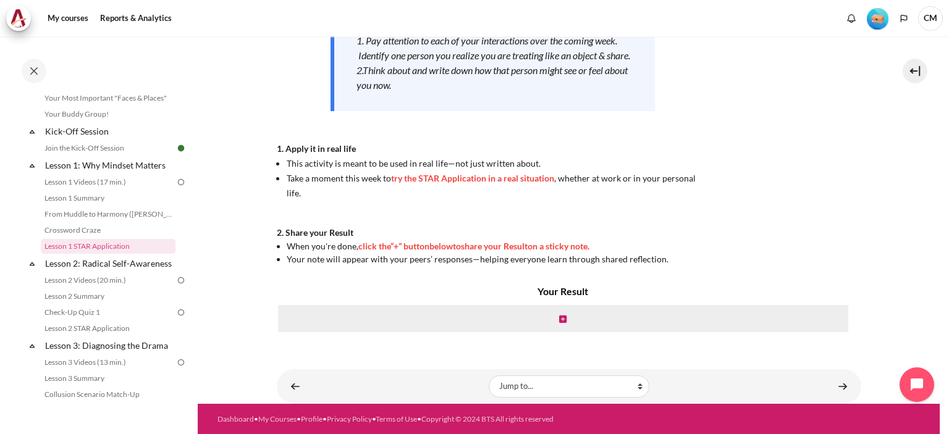
click at [489, 184] on span "try the STAR Application in a real situation" at bounding box center [472, 178] width 163 height 11
click at [389, 195] on span "Take a moment this week to try the STAR Application in a real situation , wheth…" at bounding box center [491, 185] width 409 height 25
click at [80, 304] on link "Lesson 2 Summary" at bounding box center [108, 296] width 135 height 15
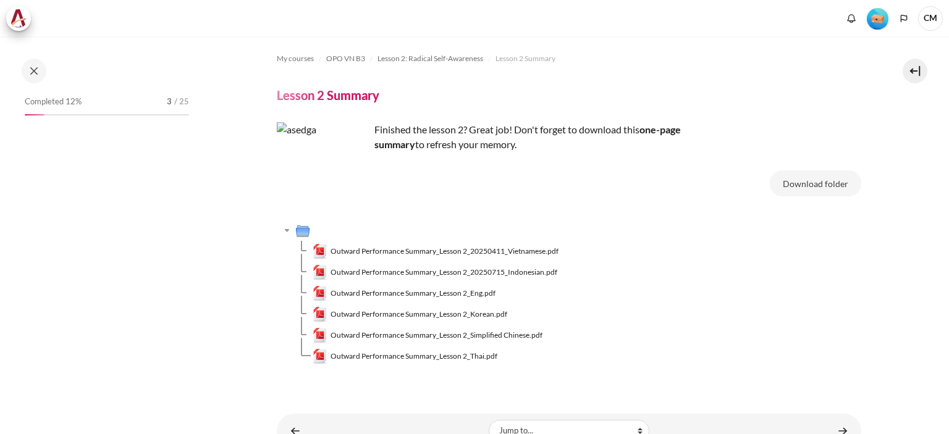
scroll to position [200, 0]
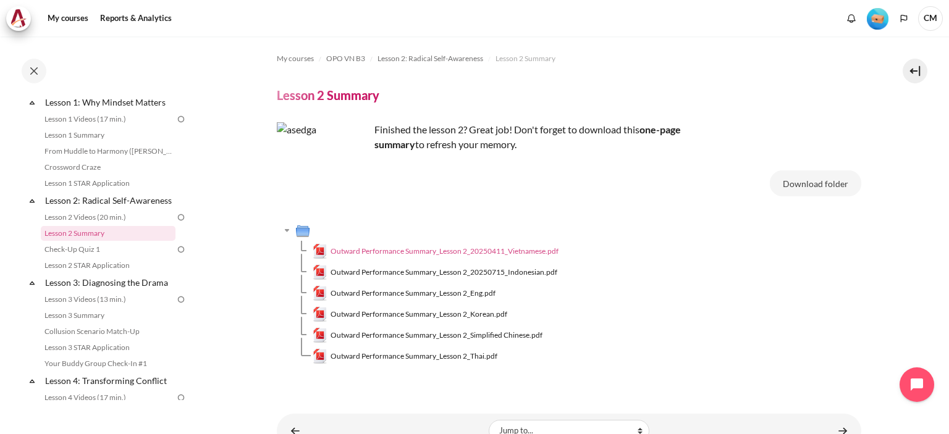
click at [459, 250] on span "Outward Performance Summary_Lesson 2_20250411_Vietnamese.pdf" at bounding box center [445, 251] width 228 height 11
click at [439, 294] on span "Outward Performance Summary_Lesson 2_Eng.pdf" at bounding box center [413, 293] width 165 height 11
click at [146, 61] on div at bounding box center [108, 71] width 179 height 25
